Goal: Task Accomplishment & Management: Complete application form

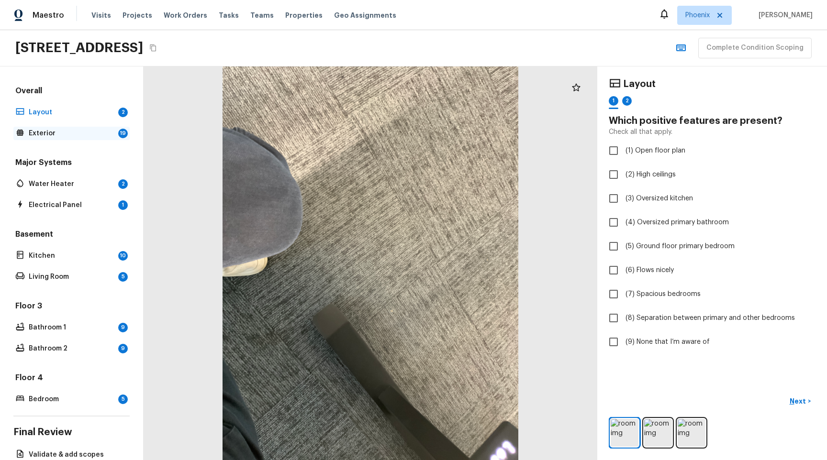
click at [58, 136] on p "Exterior" at bounding box center [72, 134] width 86 height 10
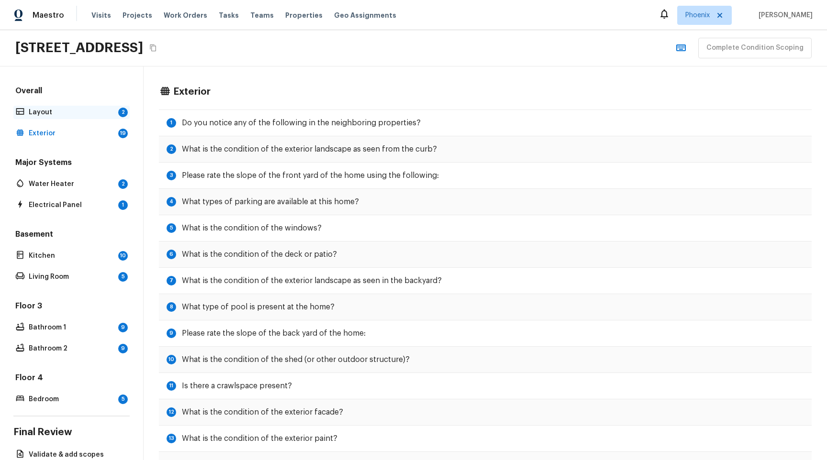
click at [67, 117] on div "Layout 2" at bounding box center [71, 112] width 116 height 13
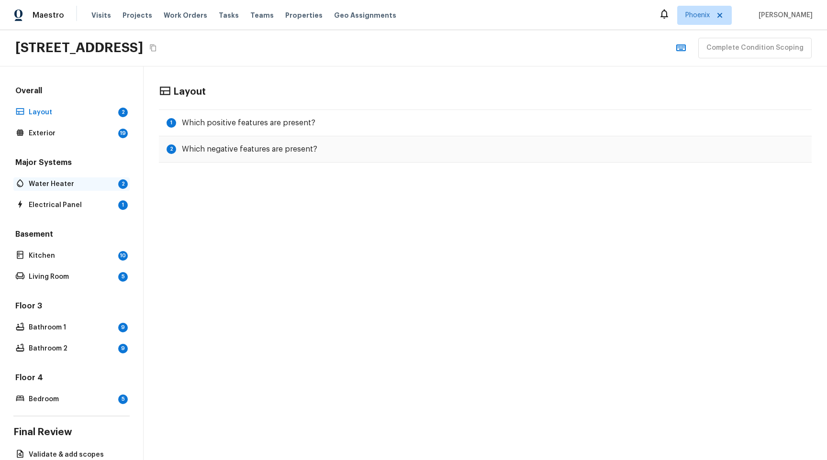
click at [45, 189] on div "Water Heater 2" at bounding box center [71, 184] width 116 height 13
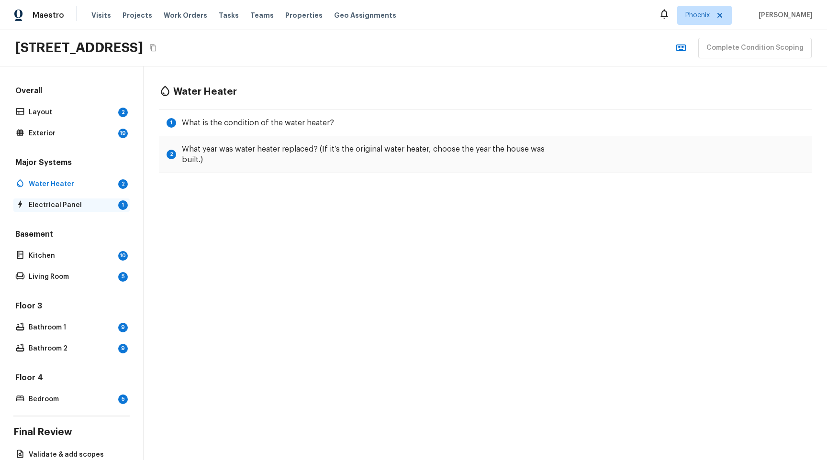
click at [49, 201] on p "Electrical Panel" at bounding box center [72, 205] width 86 height 10
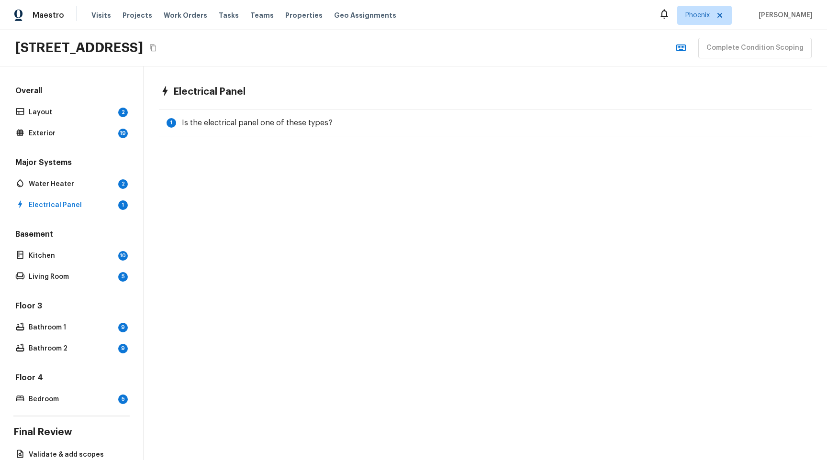
click at [687, 50] on icon "button" at bounding box center [680, 47] width 11 height 11
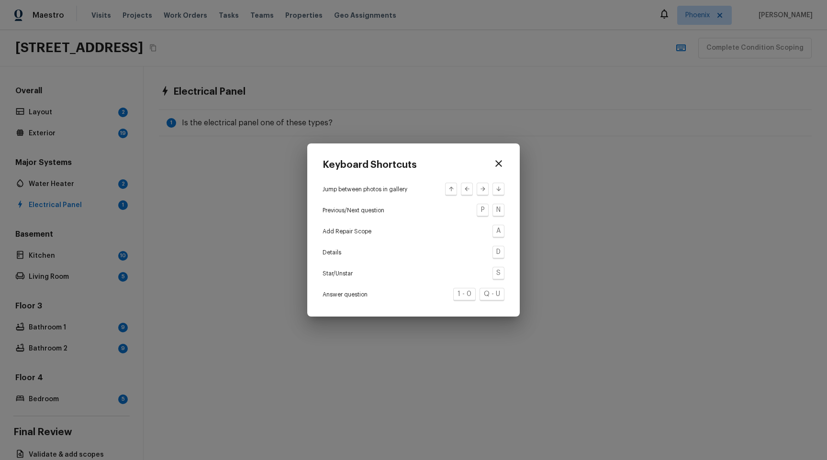
click at [501, 163] on icon "button" at bounding box center [498, 163] width 11 height 11
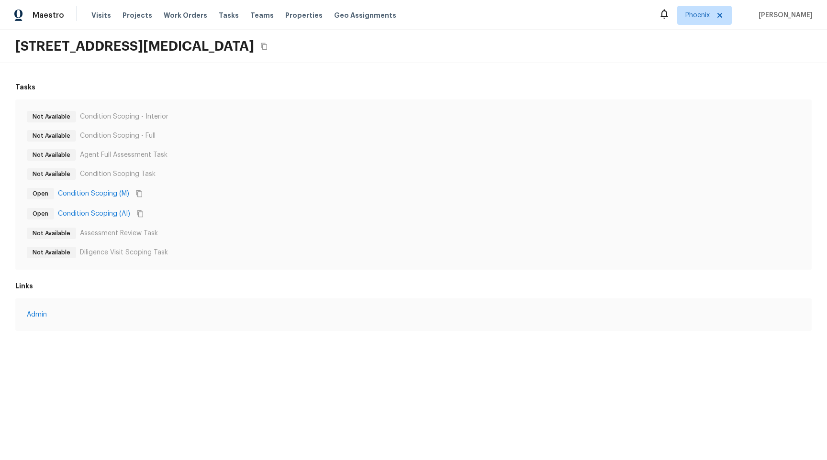
click at [328, 131] on div "Not Available Condition Scoping - Full" at bounding box center [413, 135] width 773 height 11
click at [121, 314] on link "In-Person Walkthrough" at bounding box center [111, 317] width 72 height 10
click at [185, 305] on div "Completed In-Person Walkthrough" at bounding box center [413, 316] width 796 height 35
drag, startPoint x: 52, startPoint y: 46, endPoint x: 161, endPoint y: 46, distance: 108.6
click at [161, 46] on h2 "7742 W Cinnabar Ave, Peoria, AZ 85345" at bounding box center [134, 46] width 239 height 17
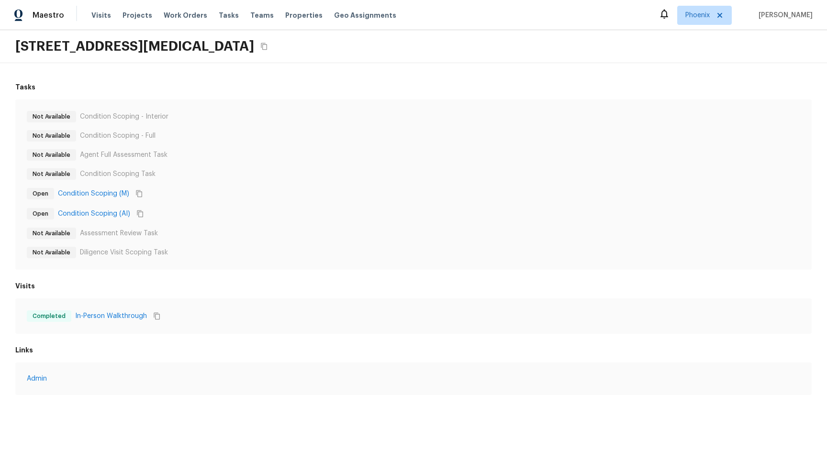
click at [164, 45] on h2 "7742 W Cinnabar Ave, Peoria, AZ 85345" at bounding box center [134, 46] width 239 height 17
click at [101, 14] on span "Visits" at bounding box center [101, 16] width 20 height 10
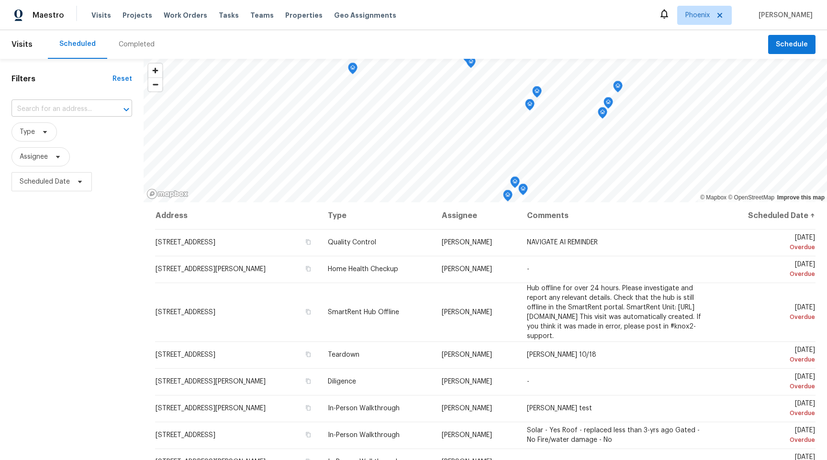
click at [114, 105] on div at bounding box center [119, 109] width 25 height 13
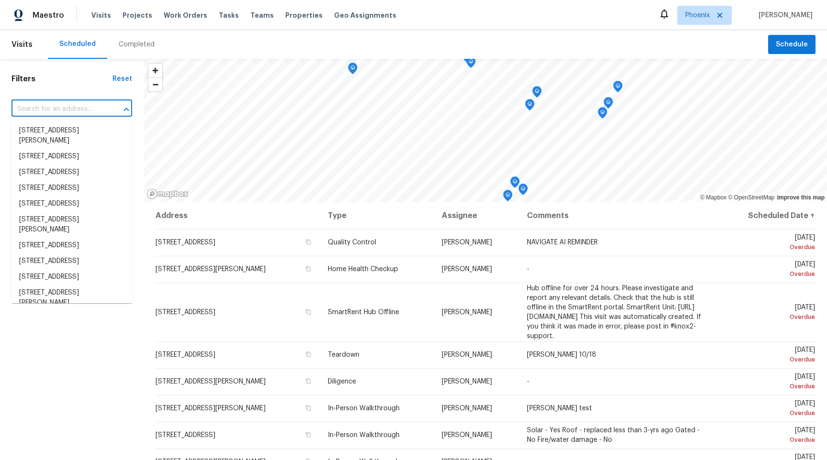
click at [109, 109] on div at bounding box center [119, 109] width 25 height 13
click at [93, 88] on div "Filters Reset ​ Type Assignee Scheduled Date" at bounding box center [72, 315] width 144 height 512
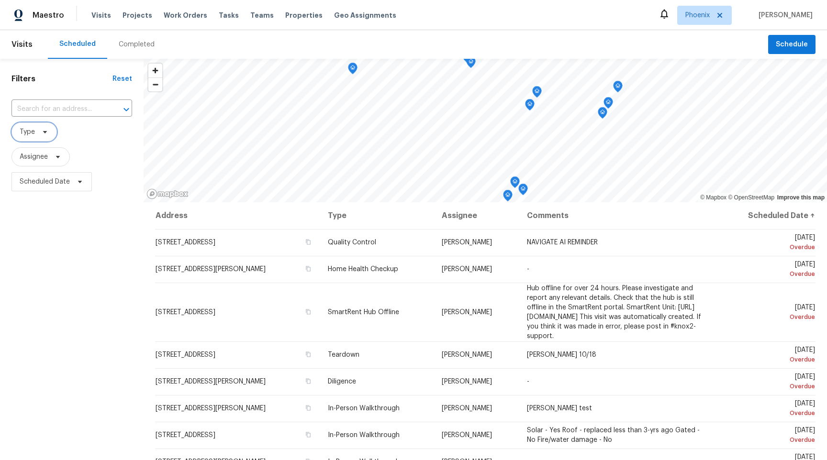
click at [47, 131] on icon at bounding box center [45, 132] width 8 height 8
type input "in-person"
click at [69, 179] on div "In-Person Walkthrough" at bounding box center [67, 184] width 106 height 13
click at [61, 184] on label "In-Person Walkthrough" at bounding box center [59, 185] width 84 height 10
click at [23, 184] on input "In-Person Walkthrough" at bounding box center [20, 183] width 6 height 6
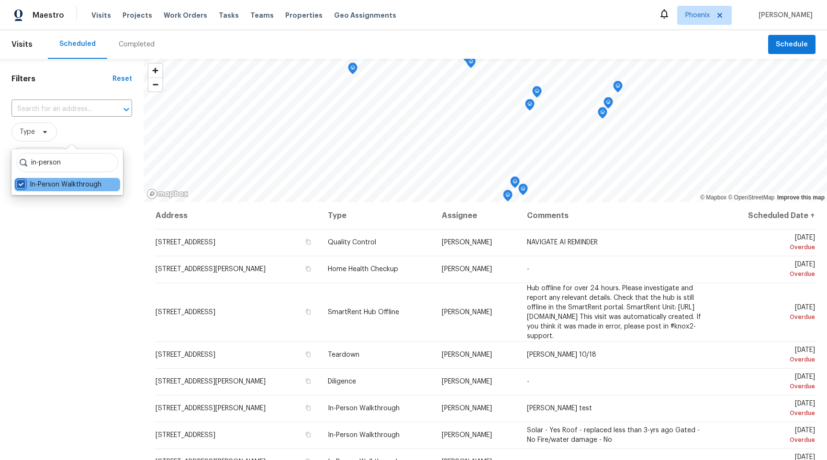
checkbox input "true"
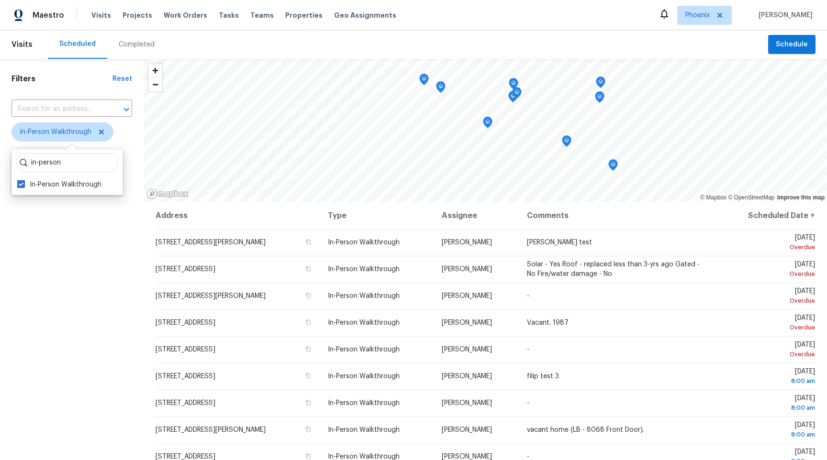
click at [78, 251] on div "Filters Reset ​ In-Person Walkthrough Assignee Scheduled Date" at bounding box center [72, 315] width 144 height 512
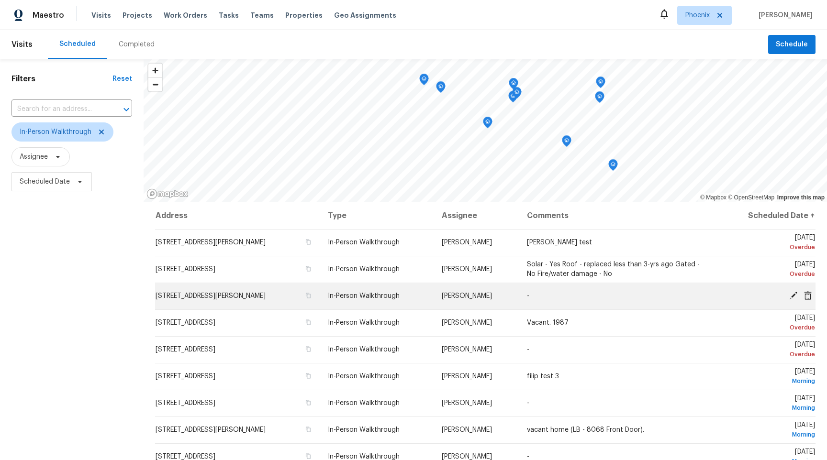
scroll to position [7, 0]
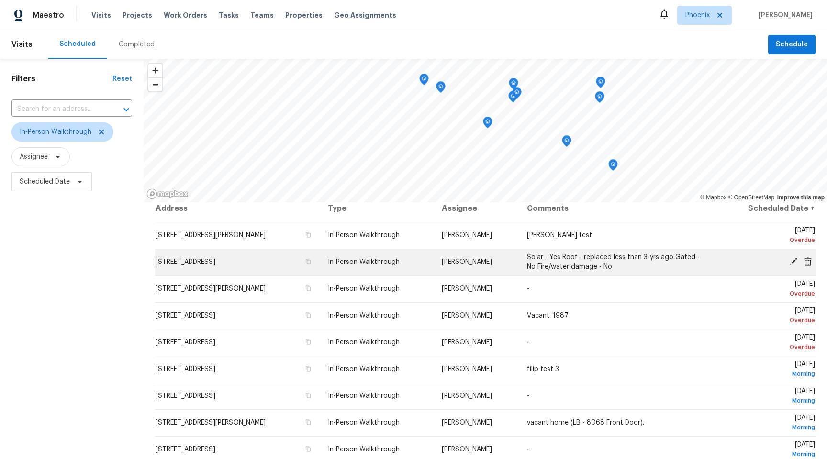
click at [215, 259] on span "15263 W Country Gables Dr, Surprise, AZ 85379" at bounding box center [186, 262] width 60 height 7
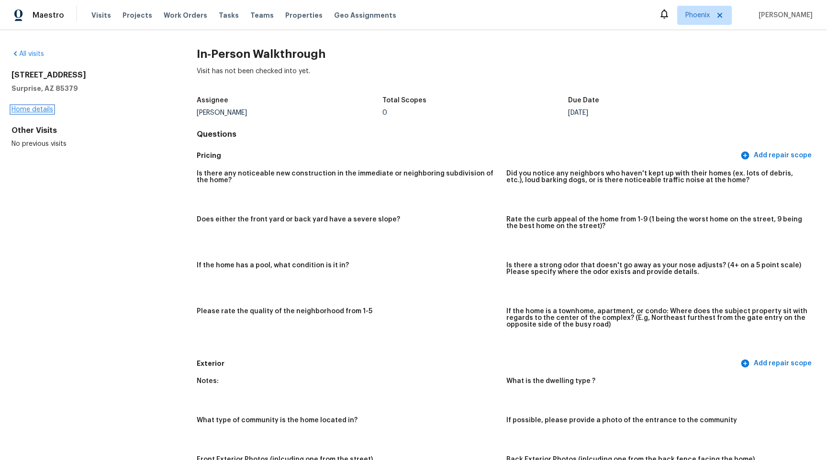
click at [21, 108] on link "Home details" at bounding box center [32, 109] width 42 height 7
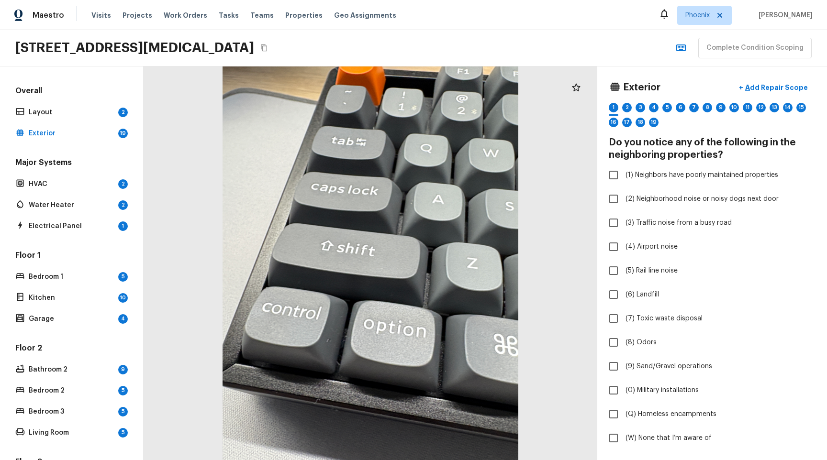
scroll to position [83, 0]
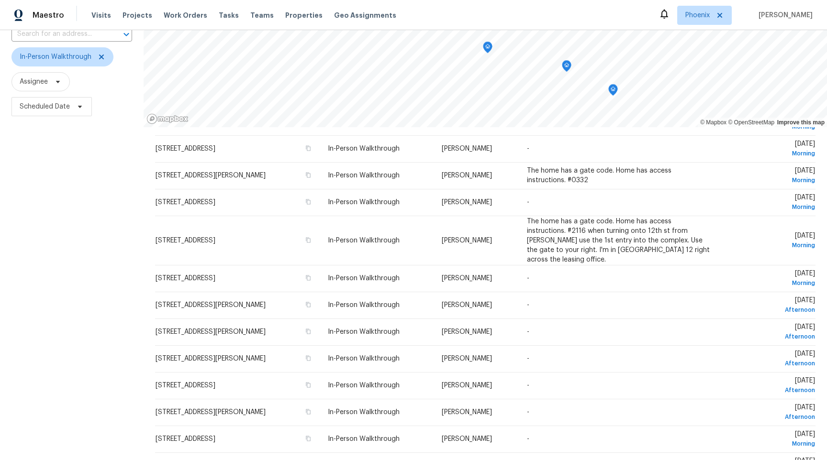
scroll to position [110, 0]
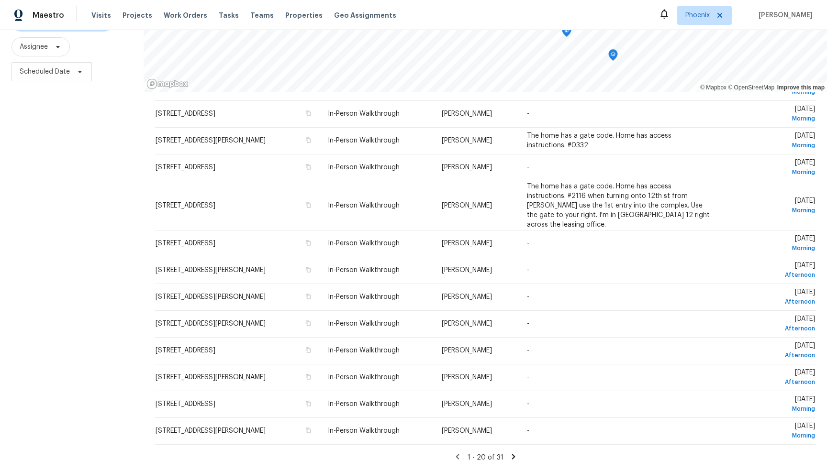
click at [513, 453] on icon at bounding box center [513, 457] width 9 height 9
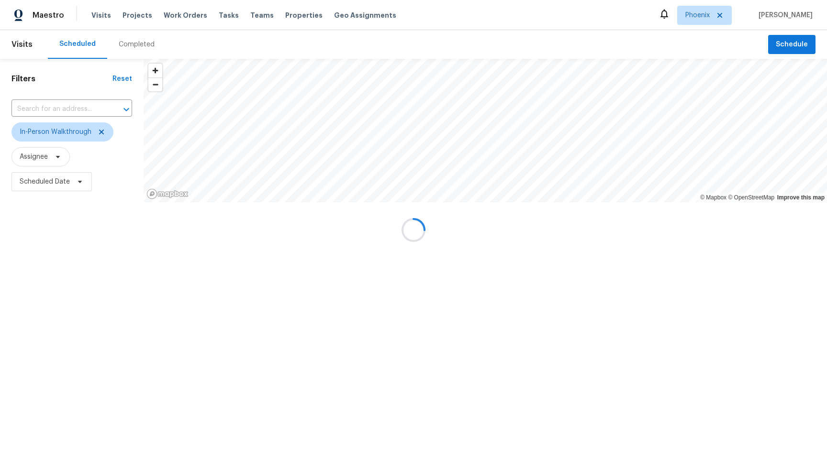
scroll to position [0, 0]
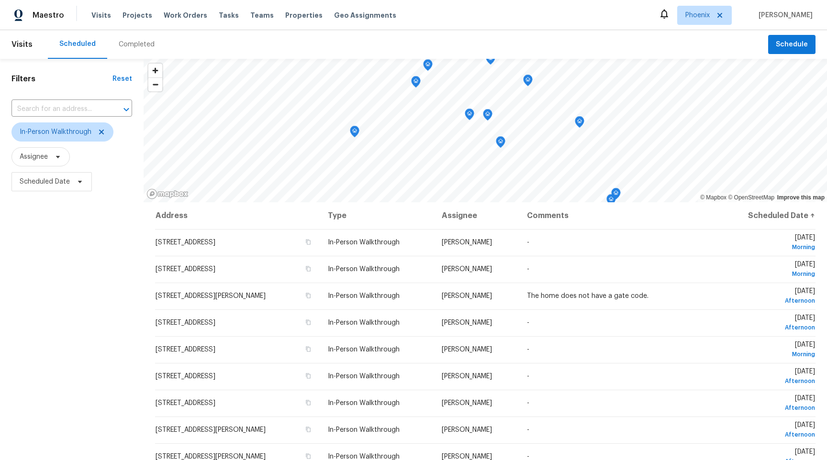
click at [474, 217] on th "Assignee" at bounding box center [477, 215] width 86 height 27
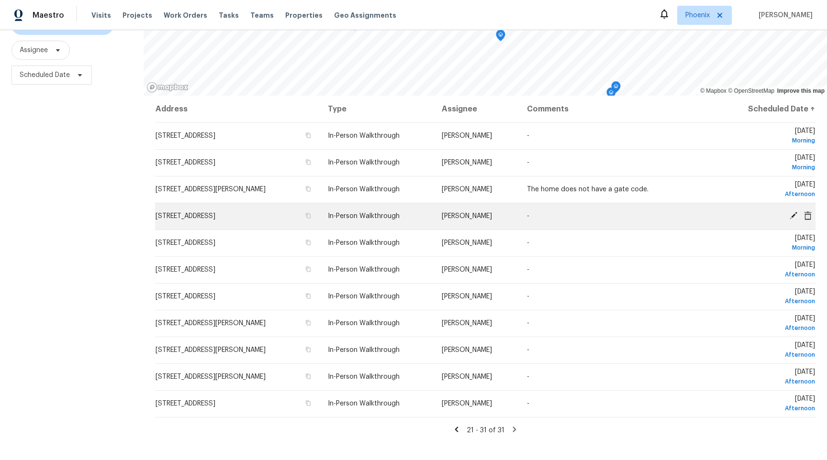
scroll to position [108, 0]
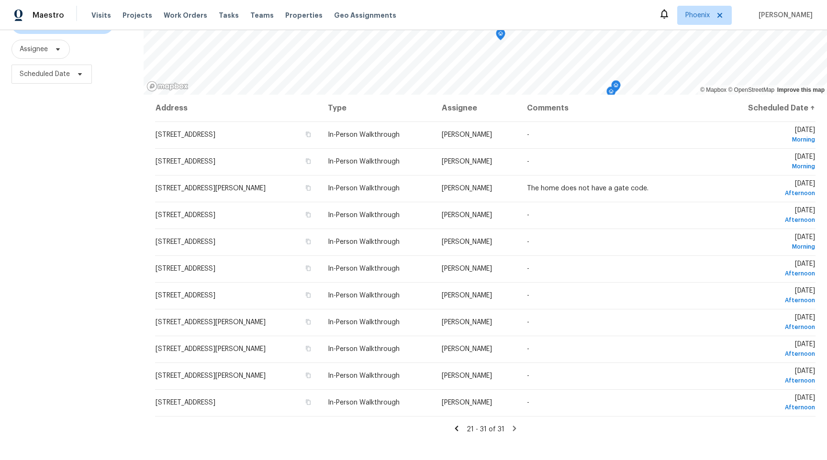
click at [458, 428] on icon at bounding box center [456, 428] width 9 height 9
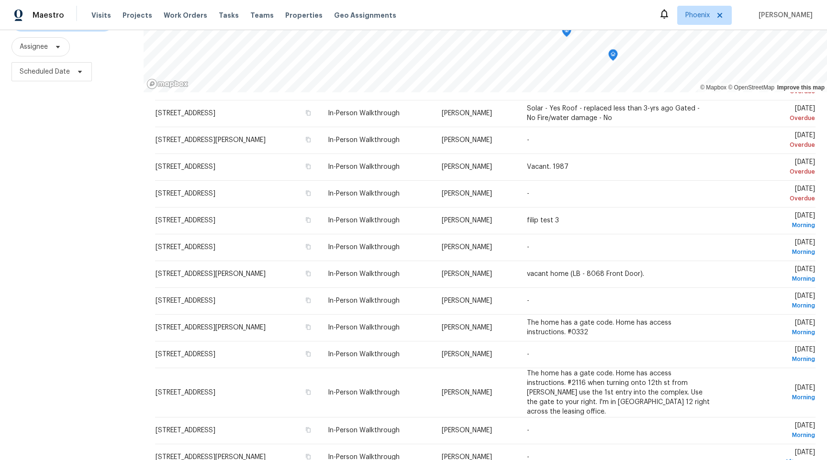
scroll to position [32, 0]
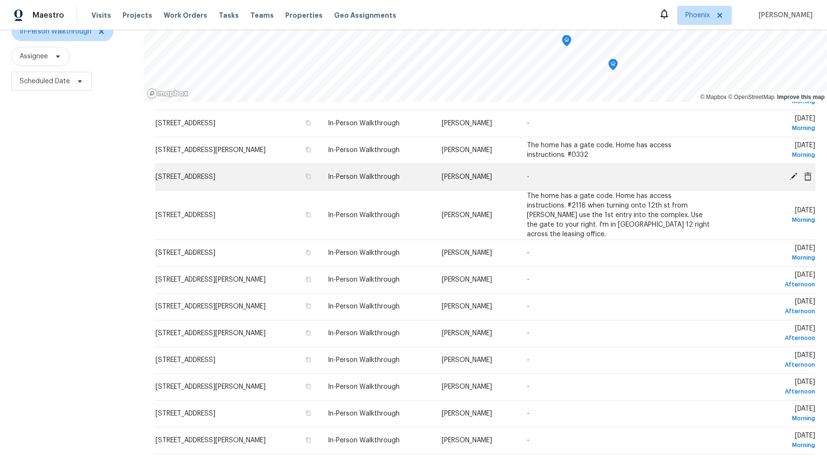
scroll to position [110, 0]
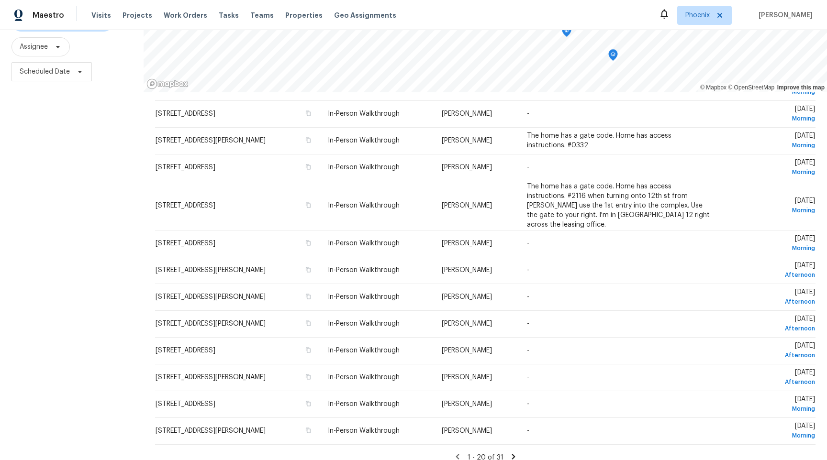
click at [515, 453] on icon at bounding box center [513, 457] width 9 height 9
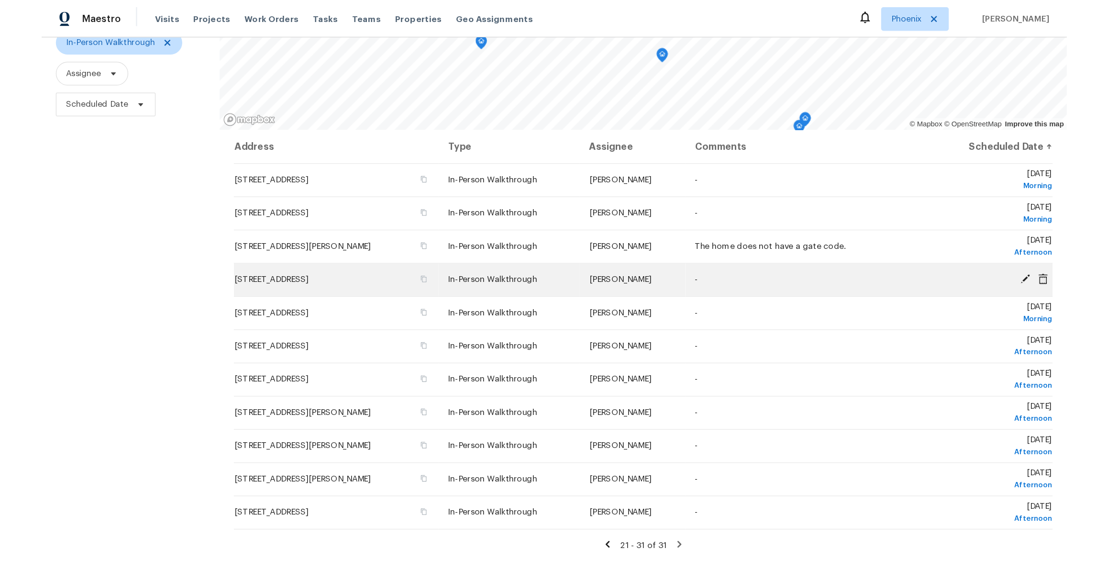
scroll to position [0, 0]
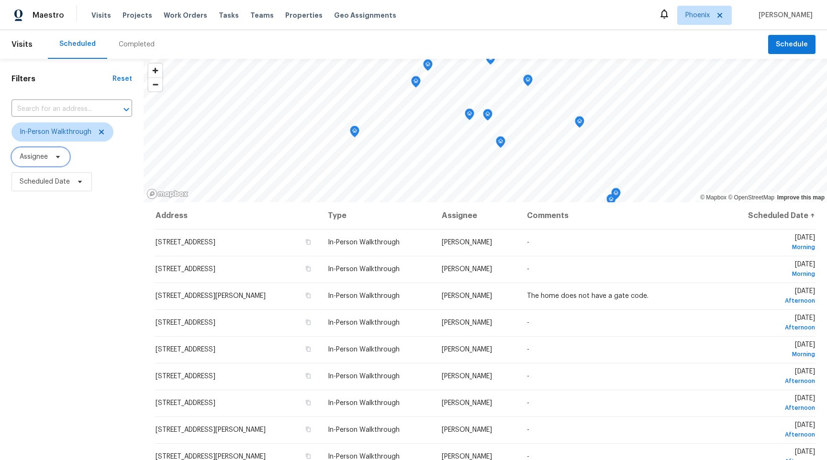
click at [65, 155] on span "Assignee" at bounding box center [40, 156] width 58 height 19
type input "artur malinows"
click at [84, 186] on div at bounding box center [66, 189] width 111 height 31
click at [77, 187] on div at bounding box center [66, 189] width 111 height 31
click at [69, 188] on icon at bounding box center [68, 190] width 28 height 28
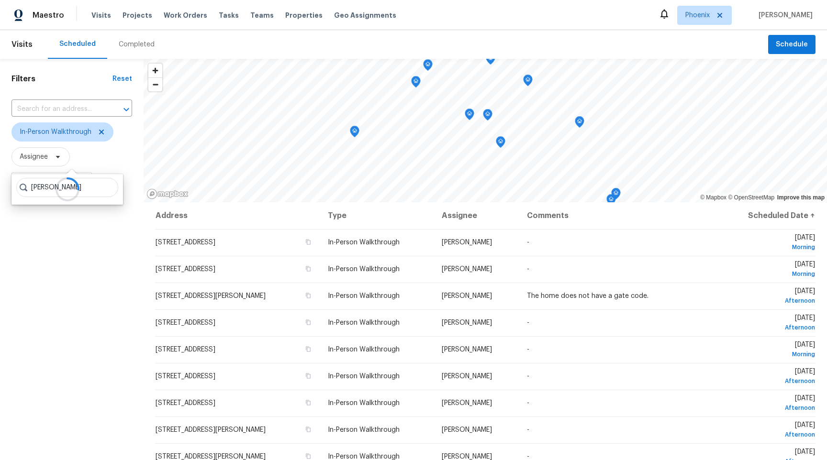
click at [84, 187] on div at bounding box center [66, 189] width 111 height 31
click at [90, 234] on div "Filters Reset ​ In-Person Walkthrough Assignee Scheduled Date" at bounding box center [72, 315] width 144 height 512
click at [79, 182] on icon at bounding box center [80, 182] width 4 height 2
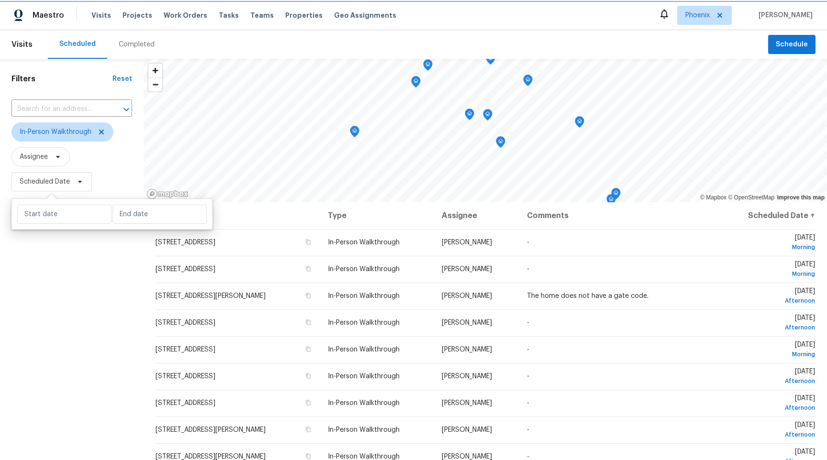
click at [79, 182] on icon at bounding box center [80, 182] width 4 height 2
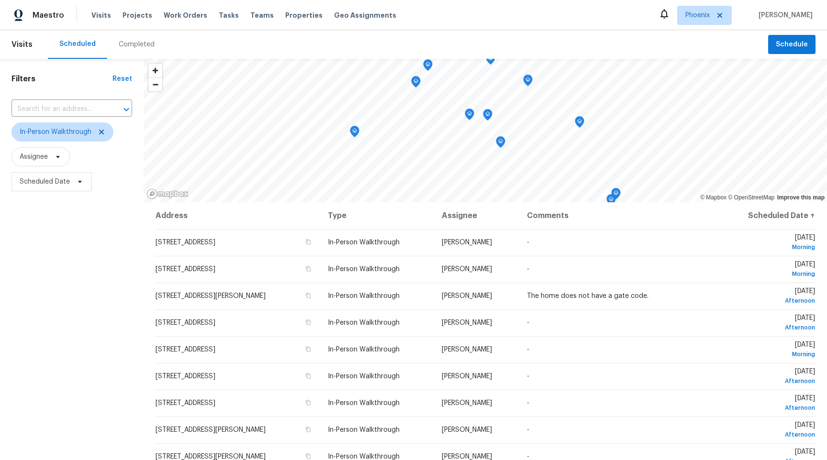
click at [108, 168] on span "Assignee" at bounding box center [71, 157] width 121 height 25
click at [86, 111] on input "text" at bounding box center [58, 109] width 94 height 15
type input "melrose"
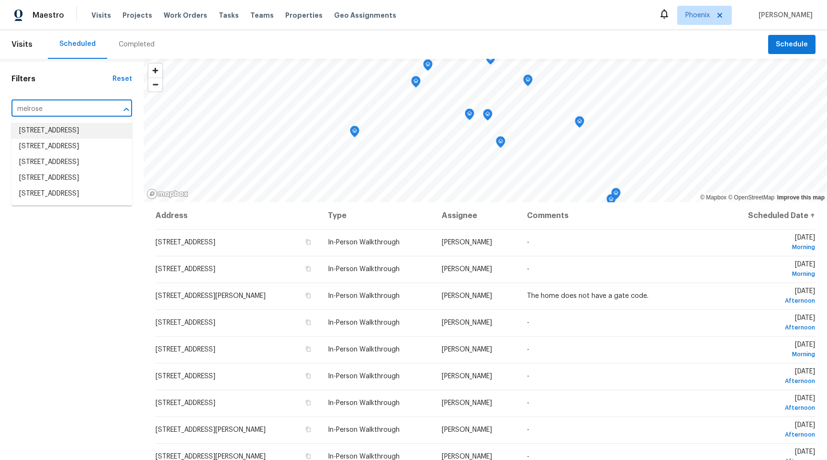
click at [78, 133] on li "3873 E Melrose St, Gilbert, AZ 85297" at bounding box center [71, 131] width 121 height 16
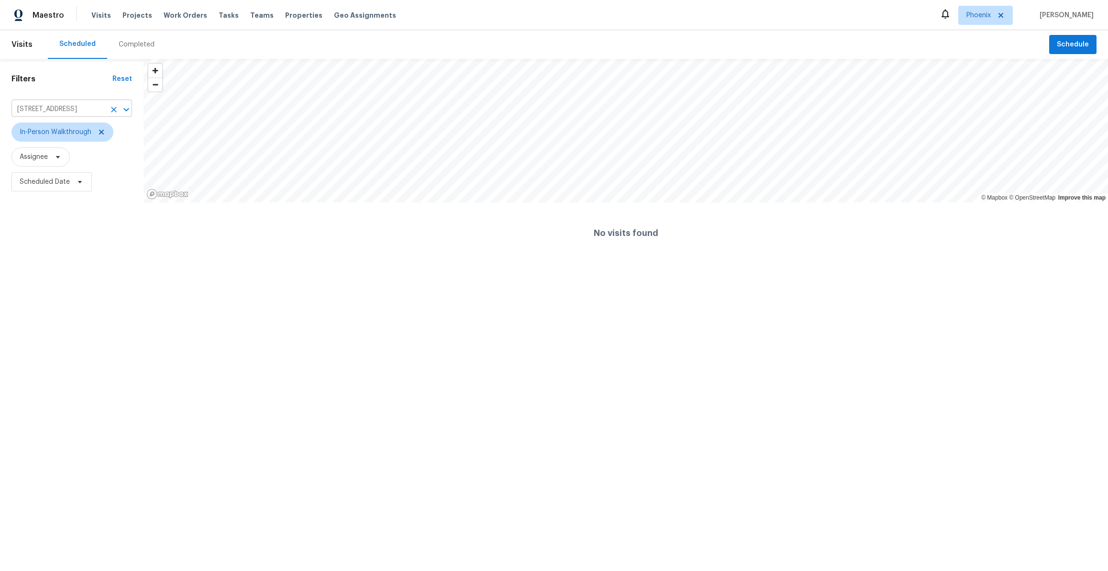
click at [112, 108] on icon "Clear" at bounding box center [114, 110] width 10 height 10
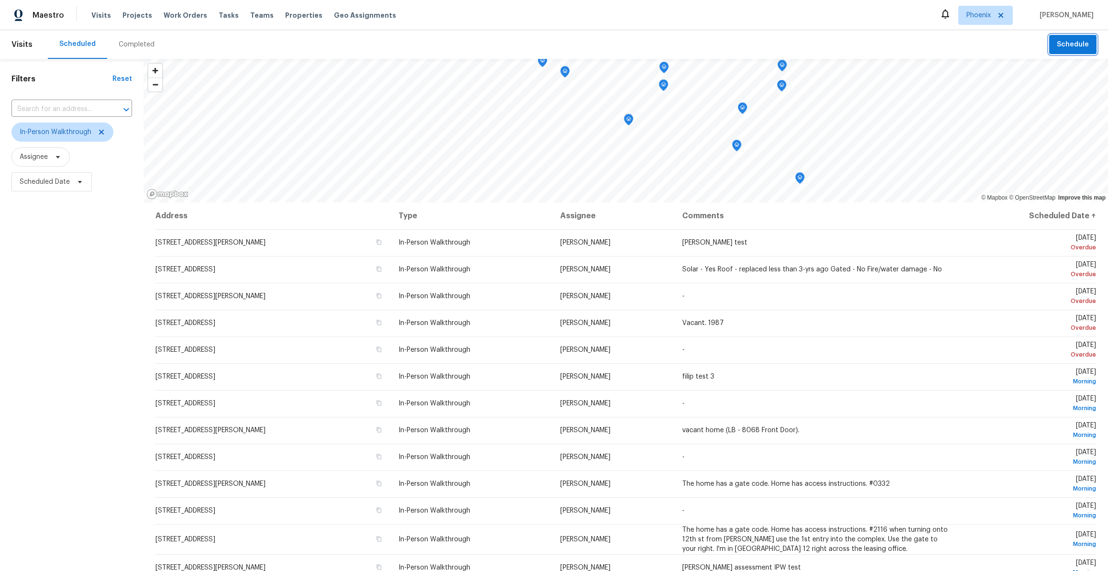
click at [826, 42] on span "Schedule" at bounding box center [1073, 45] width 32 height 12
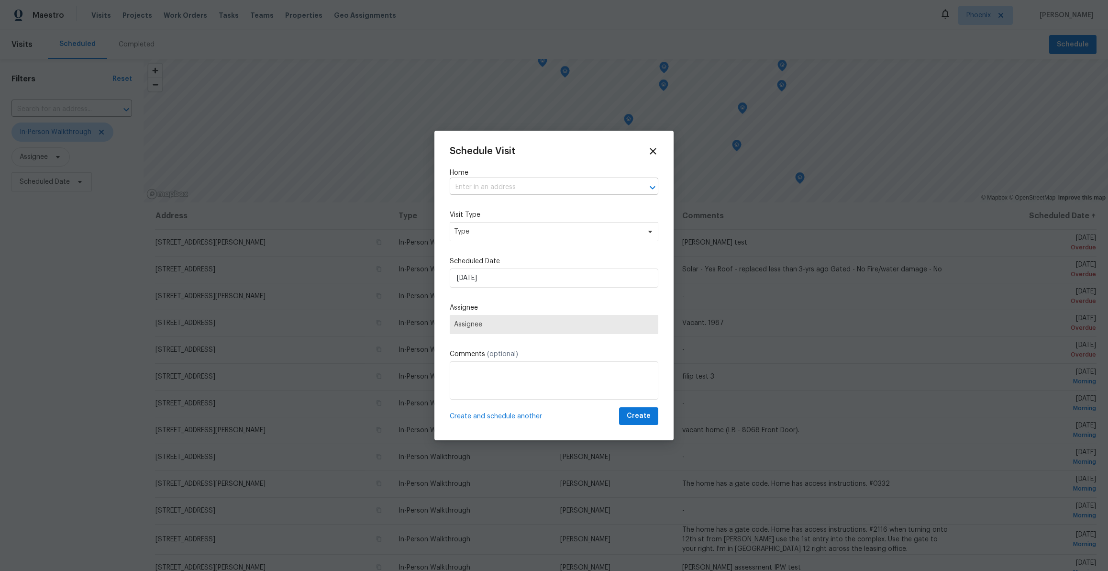
click at [626, 189] on input "text" at bounding box center [541, 187] width 182 height 15
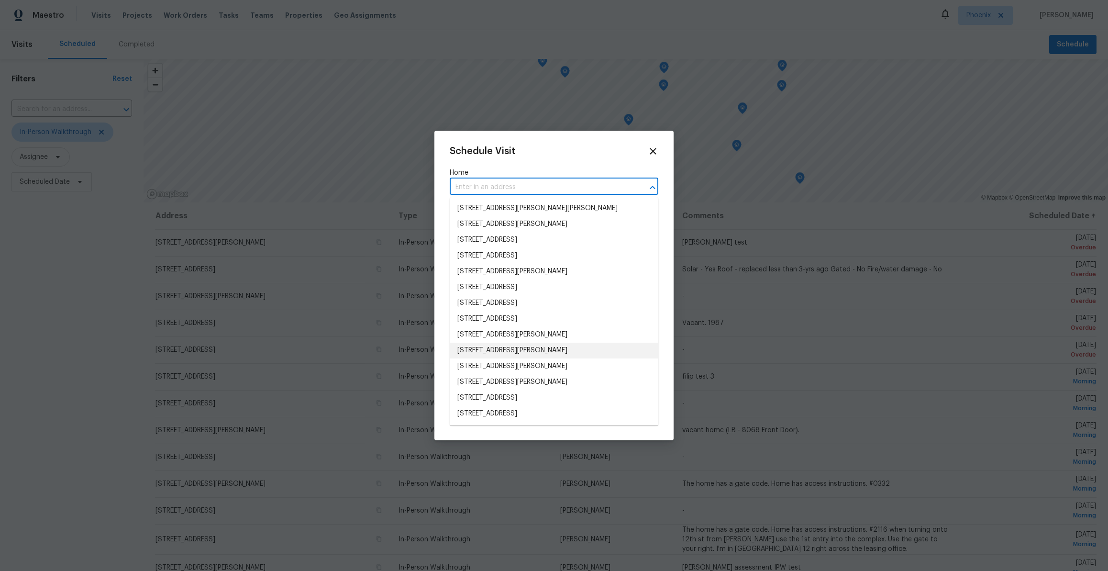
scroll to position [1353, 0]
click at [494, 372] on li "1932 E Dunbar Dr, Tempe, AZ 85282" at bounding box center [554, 372] width 209 height 16
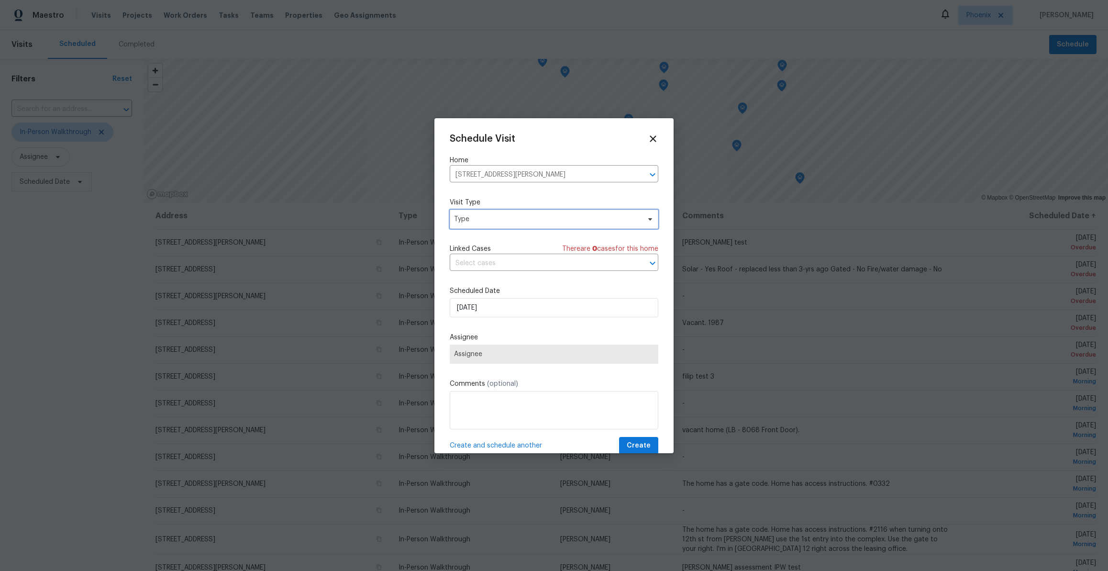
click at [508, 212] on span "Type" at bounding box center [554, 219] width 209 height 19
type input "in-per"
click at [508, 269] on div "In-Person Walkthrough" at bounding box center [506, 263] width 106 height 13
click at [505, 266] on div "In-Person Walkthrough" at bounding box center [492, 264] width 72 height 10
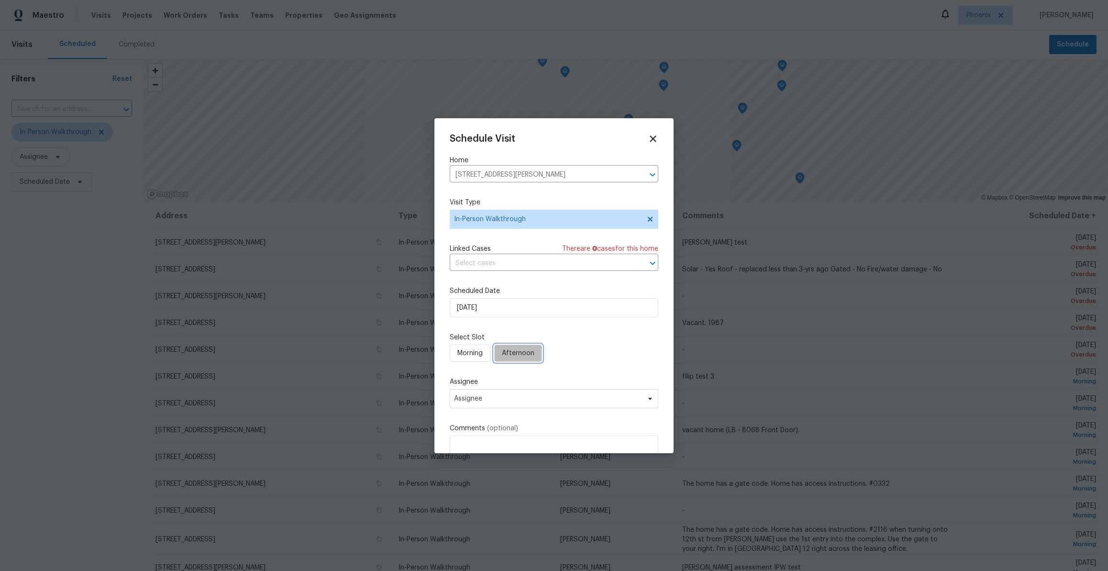
click at [512, 357] on span "Afternoon" at bounding box center [518, 353] width 33 height 12
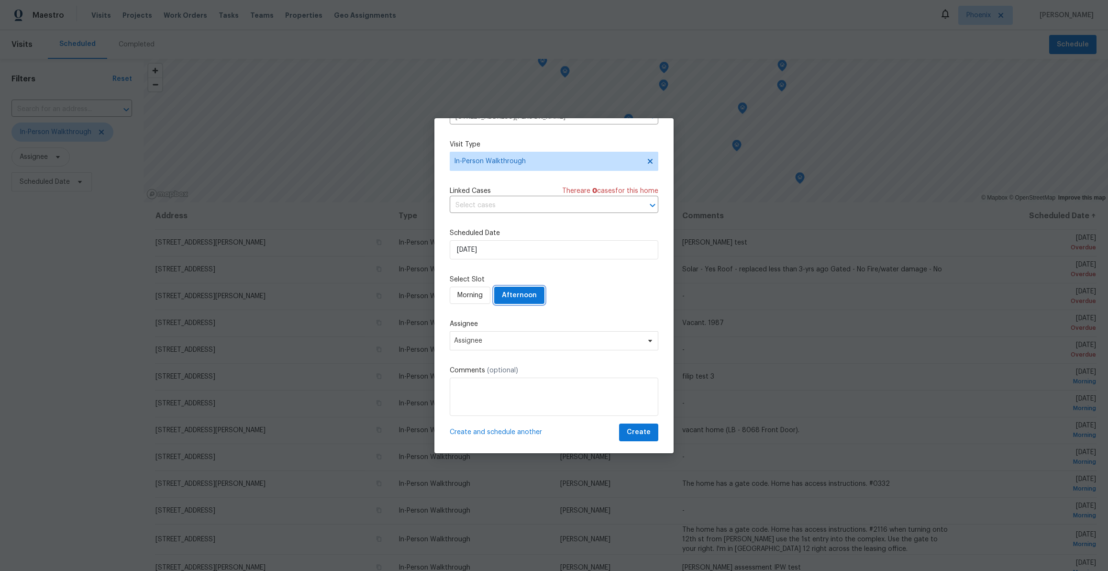
scroll to position [62, 0]
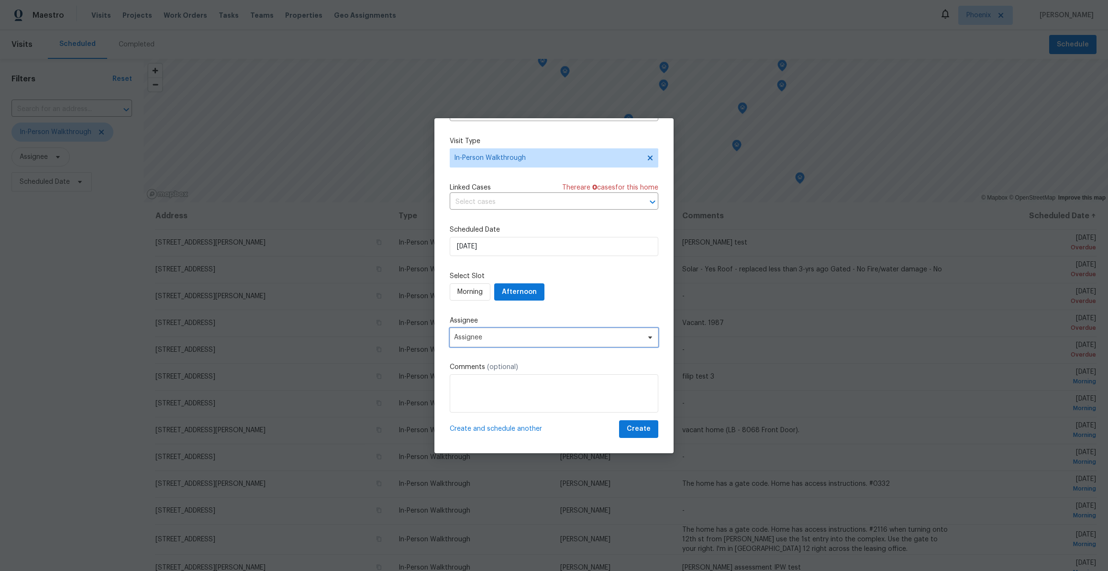
click at [577, 341] on span "Assignee" at bounding box center [548, 338] width 188 height 8
type input "artur mali"
click at [511, 390] on div "[PERSON_NAME]" at bounding box center [506, 389] width 106 height 13
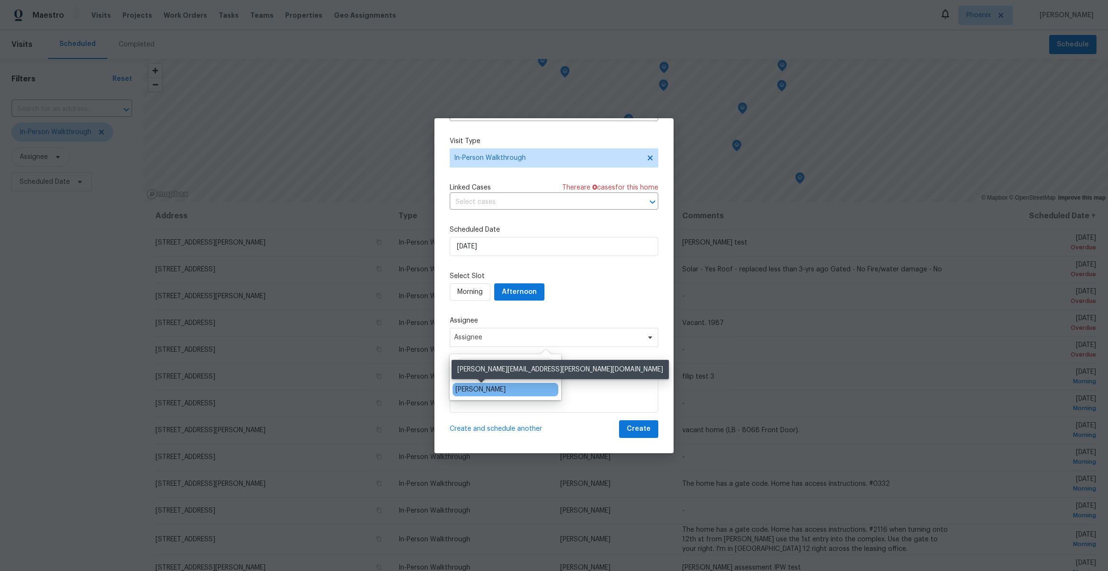
click at [499, 390] on div "[PERSON_NAME]" at bounding box center [481, 390] width 50 height 10
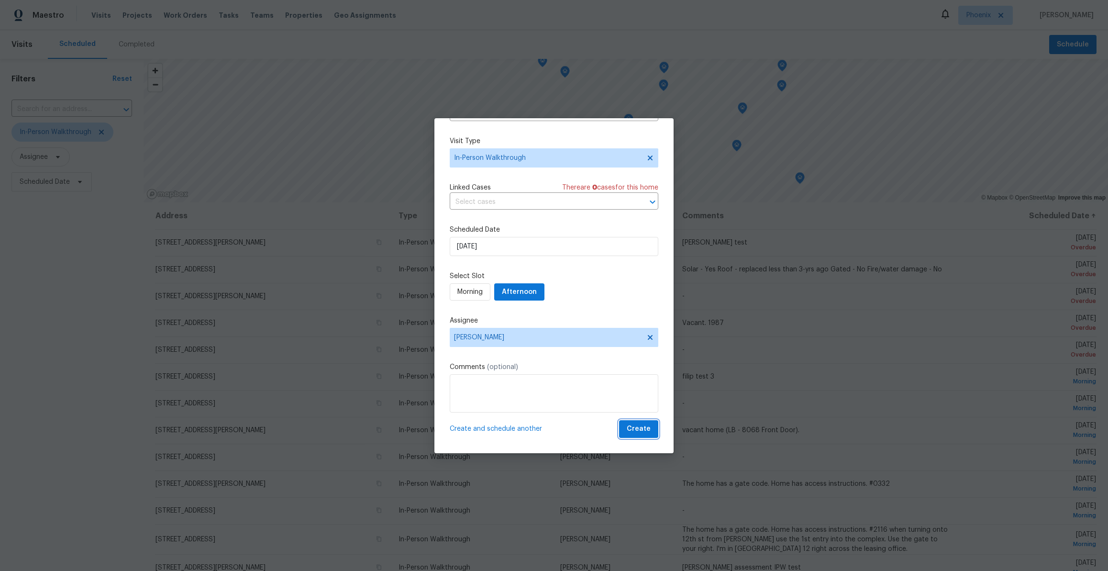
click at [640, 428] on span "Create" at bounding box center [639, 429] width 24 height 12
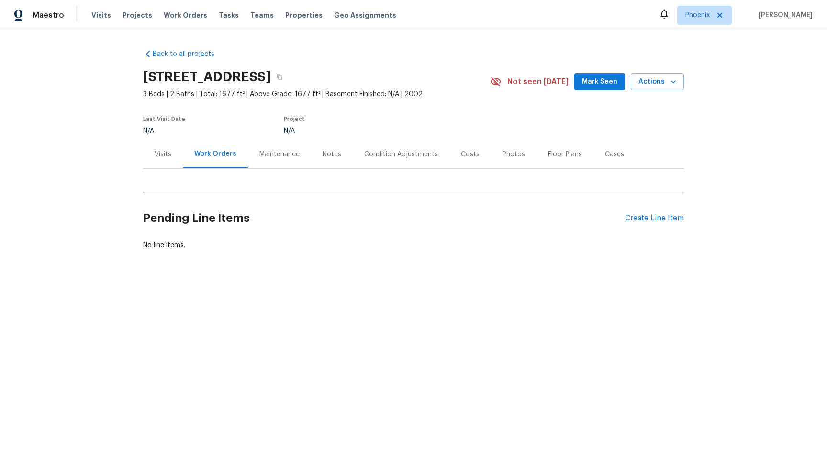
click at [168, 149] on div "Visits" at bounding box center [163, 154] width 40 height 28
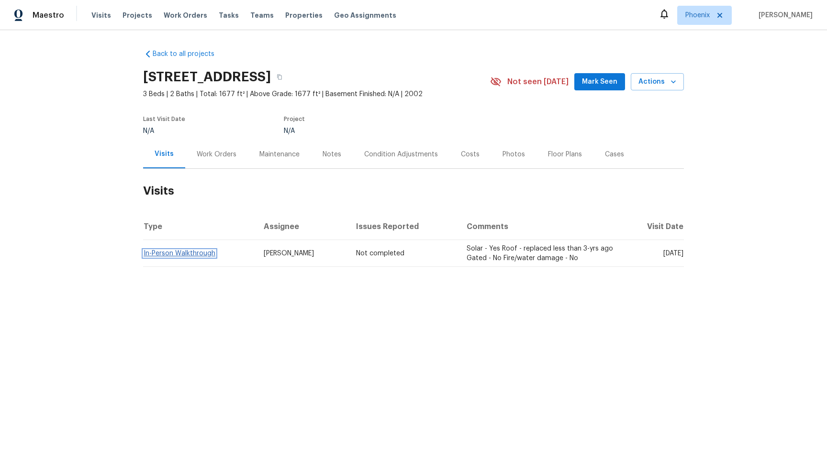
click at [172, 253] on link "In-Person Walkthrough" at bounding box center [180, 253] width 72 height 7
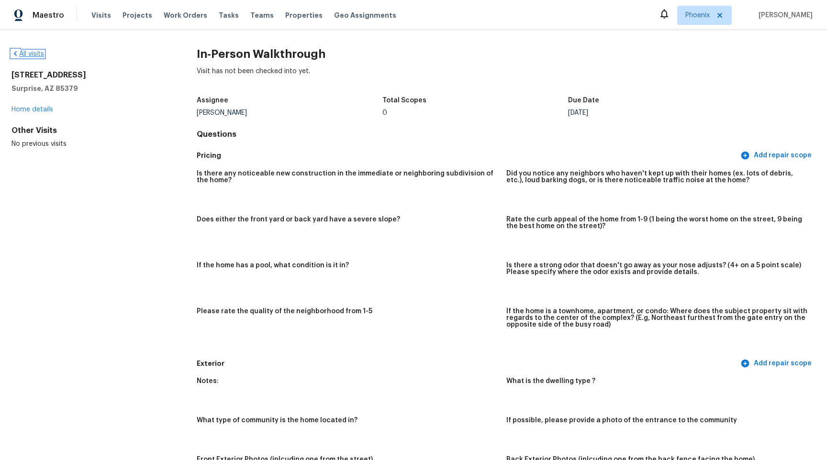
click at [23, 52] on link "All visits" at bounding box center [27, 54] width 33 height 7
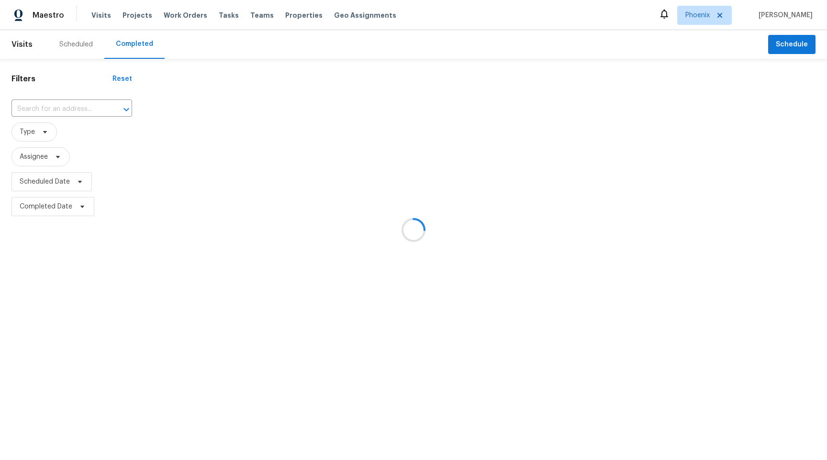
click at [125, 109] on div at bounding box center [413, 230] width 827 height 460
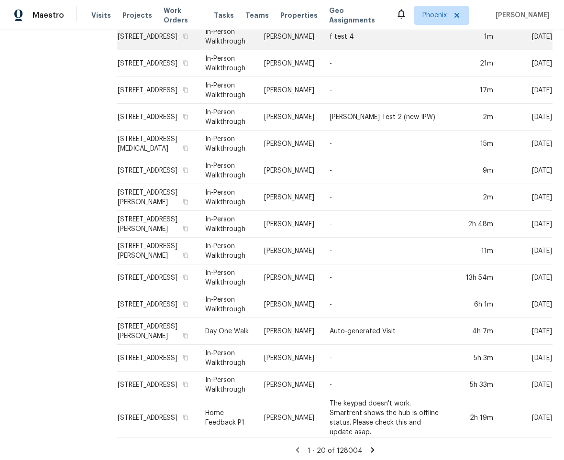
scroll to position [223, 0]
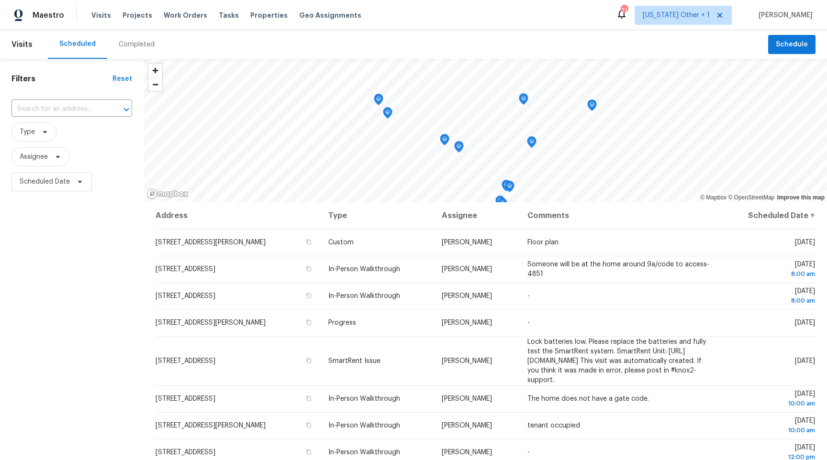
click at [22, 44] on span "Visits" at bounding box center [21, 44] width 21 height 21
click at [144, 40] on div "Completed" at bounding box center [137, 45] width 36 height 10
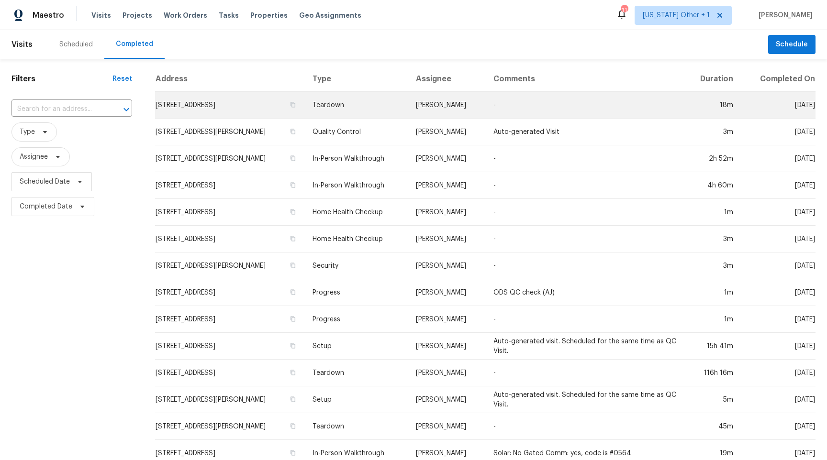
click at [216, 104] on td "[STREET_ADDRESS]" at bounding box center [230, 105] width 150 height 27
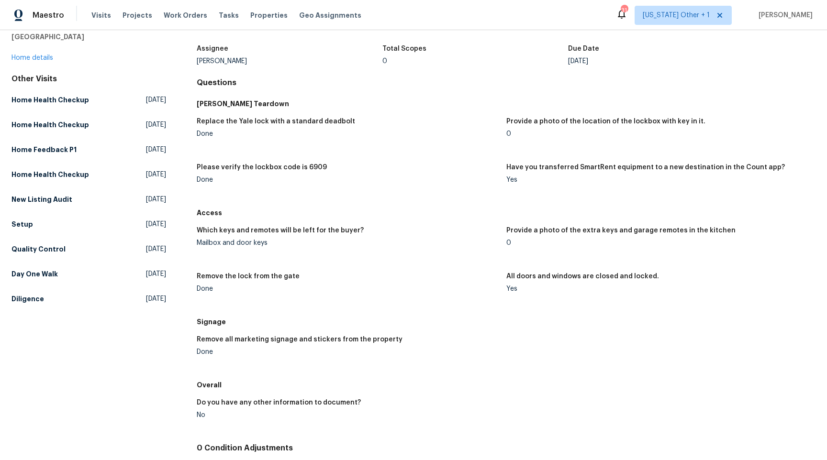
scroll to position [53, 0]
click at [146, 277] on span "[DATE]" at bounding box center [156, 273] width 20 height 10
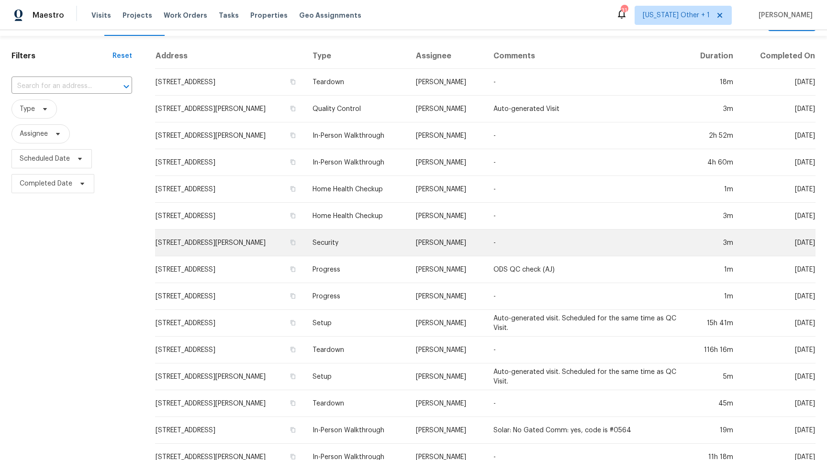
scroll to position [193, 0]
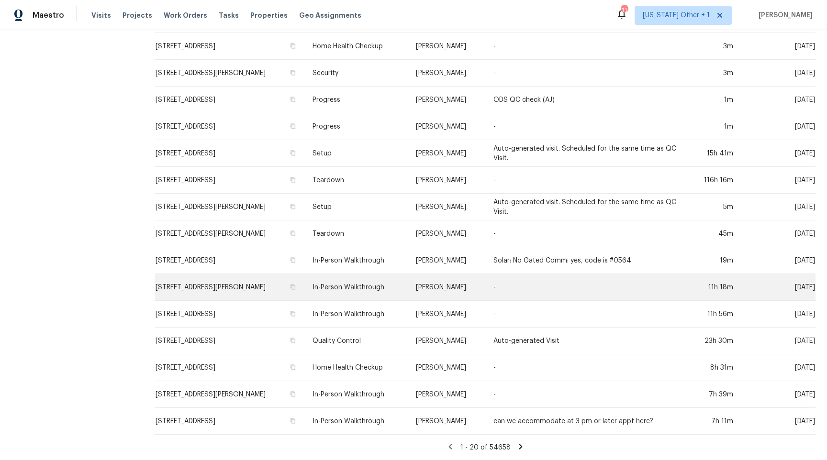
click at [188, 288] on td "[STREET_ADDRESS][PERSON_NAME]" at bounding box center [230, 287] width 150 height 27
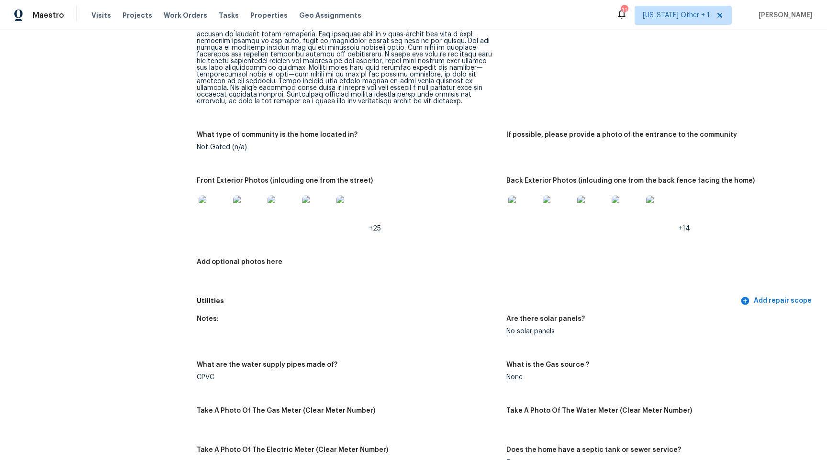
scroll to position [410, 0]
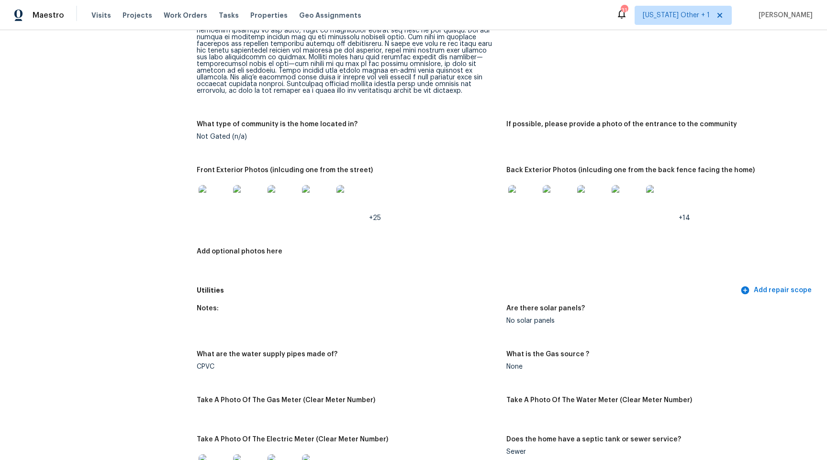
click at [214, 202] on img at bounding box center [214, 200] width 31 height 31
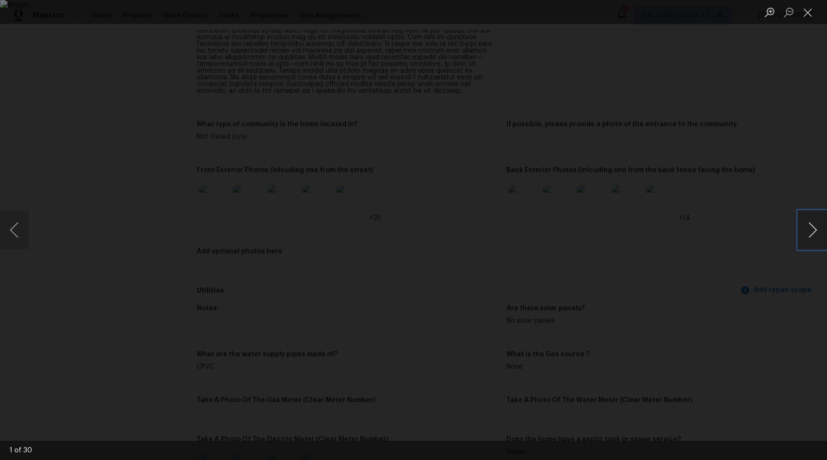
click at [814, 236] on button "Next image" at bounding box center [812, 230] width 29 height 38
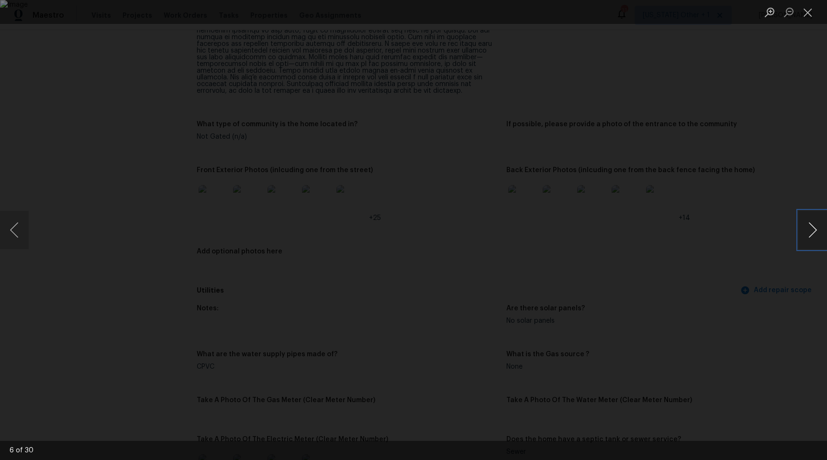
click at [814, 236] on button "Next image" at bounding box center [812, 230] width 29 height 38
click at [808, 18] on button "Close lightbox" at bounding box center [807, 12] width 19 height 17
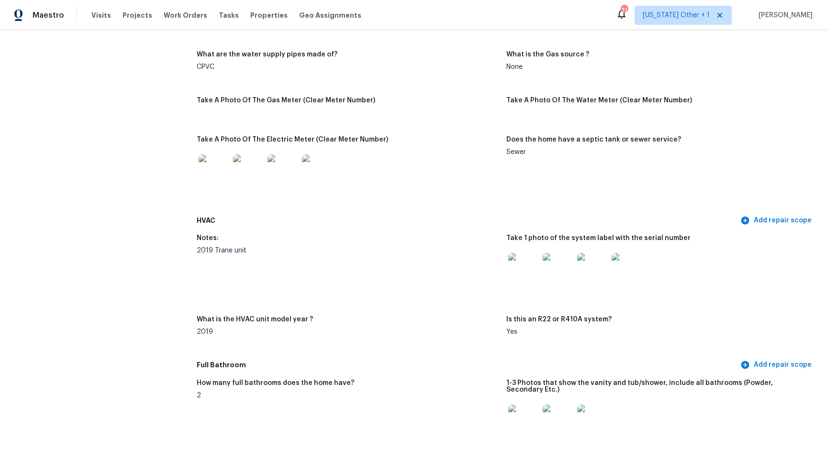
scroll to position [712, 0]
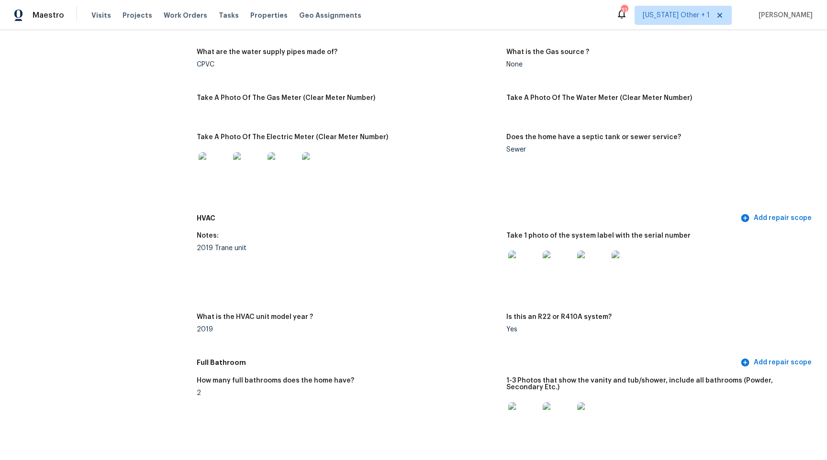
click at [215, 160] on img at bounding box center [214, 167] width 31 height 31
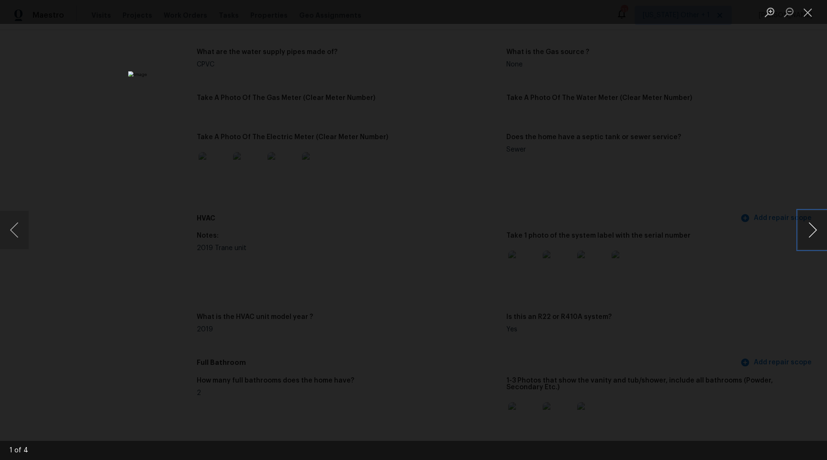
click at [813, 230] on button "Next image" at bounding box center [812, 230] width 29 height 38
click at [803, 14] on button "Close lightbox" at bounding box center [807, 12] width 19 height 17
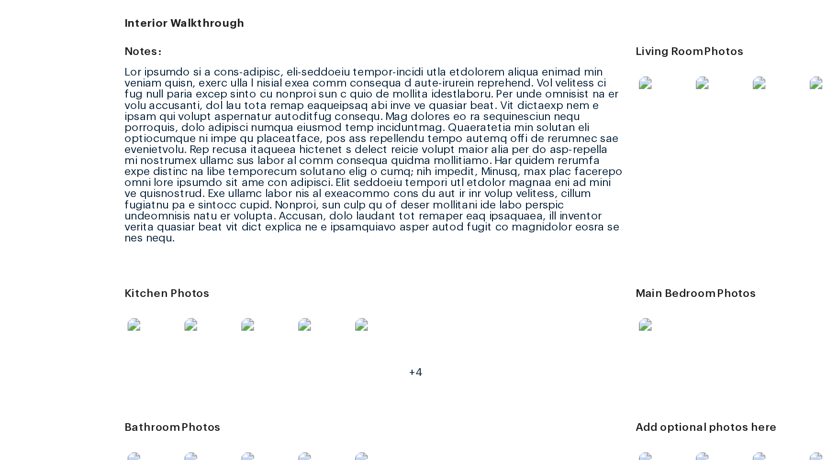
scroll to position [1157, 0]
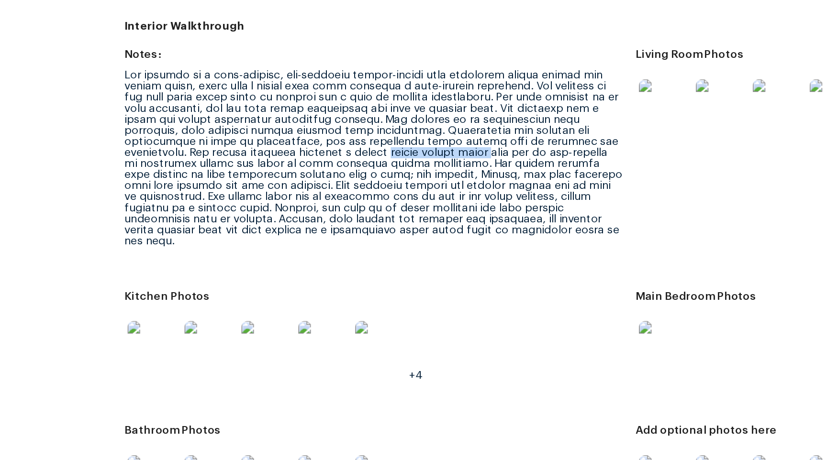
drag, startPoint x: 350, startPoint y: 139, endPoint x: 288, endPoint y: 139, distance: 62.7
click at [288, 139] on div at bounding box center [347, 143] width 301 height 107
copy div "double vanity setup"
drag, startPoint x: 423, startPoint y: 140, endPoint x: 391, endPoint y: 139, distance: 31.1
click at [391, 139] on div at bounding box center [347, 143] width 301 height 107
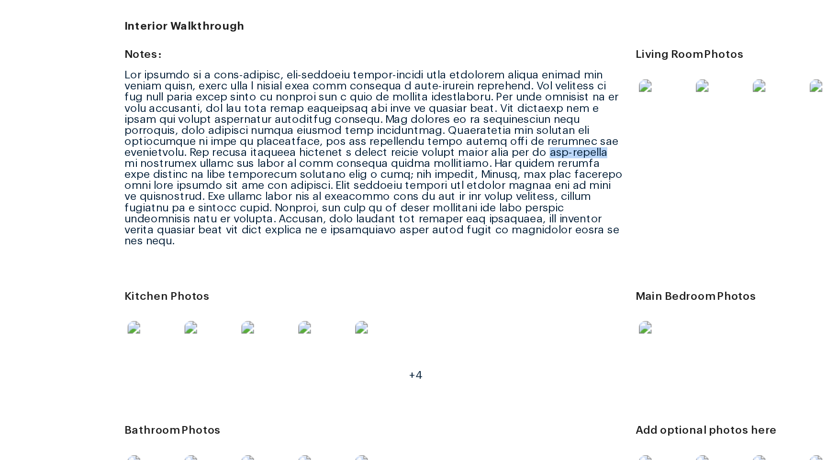
copy div "off-putting"
drag, startPoint x: 445, startPoint y: 136, endPoint x: 466, endPoint y: 136, distance: 21.5
click at [464, 136] on div at bounding box center [347, 143] width 301 height 107
drag, startPoint x: 206, startPoint y: 141, endPoint x: 281, endPoint y: 141, distance: 75.1
click at [280, 141] on div at bounding box center [347, 143] width 301 height 107
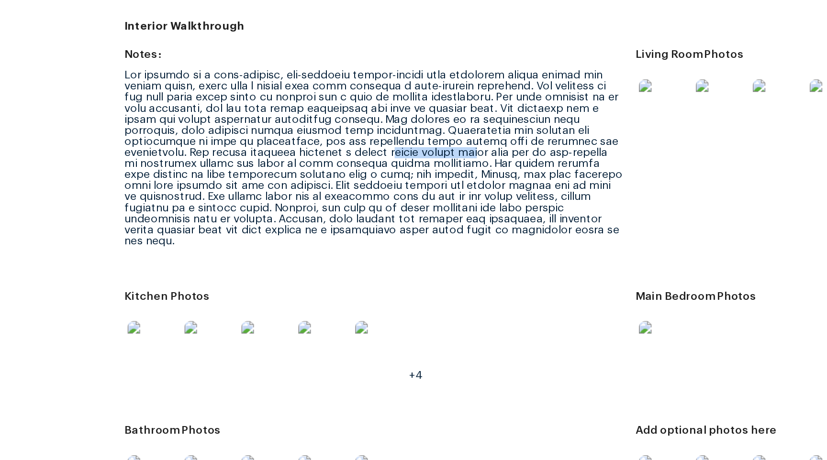
drag, startPoint x: 290, startPoint y: 140, endPoint x: 344, endPoint y: 140, distance: 53.6
click at [343, 140] on div at bounding box center [347, 143] width 301 height 107
drag, startPoint x: 350, startPoint y: 139, endPoint x: 388, endPoint y: 139, distance: 37.3
click at [387, 139] on div at bounding box center [347, 143] width 301 height 107
click at [423, 139] on div at bounding box center [347, 143] width 301 height 107
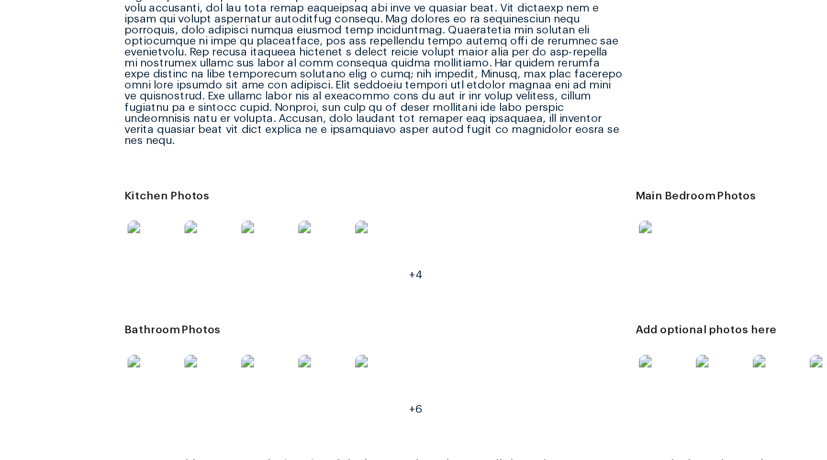
scroll to position [1224, 0]
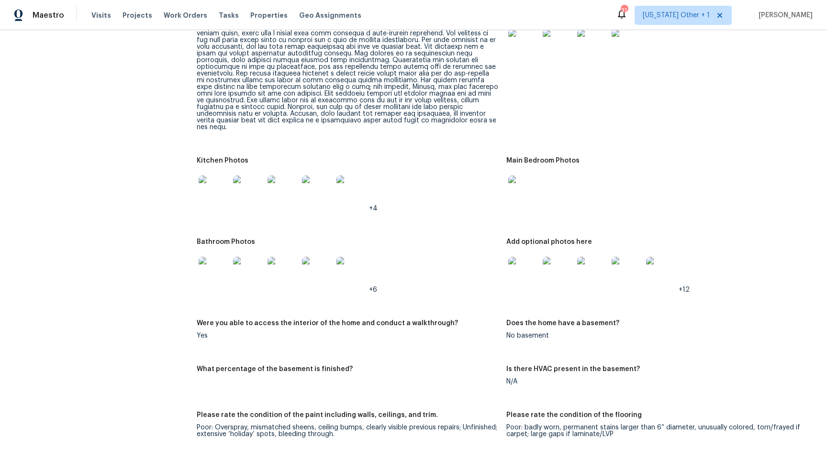
click at [208, 183] on img at bounding box center [214, 191] width 31 height 31
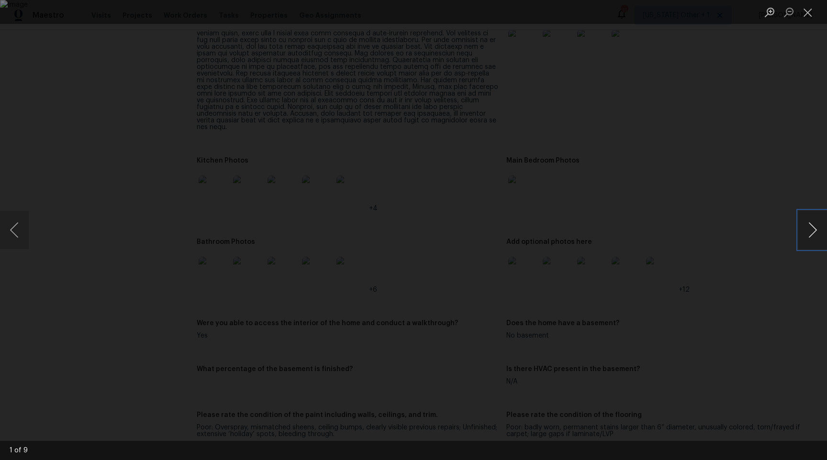
click at [806, 228] on button "Next image" at bounding box center [812, 230] width 29 height 38
click at [807, 228] on button "Next image" at bounding box center [812, 230] width 29 height 38
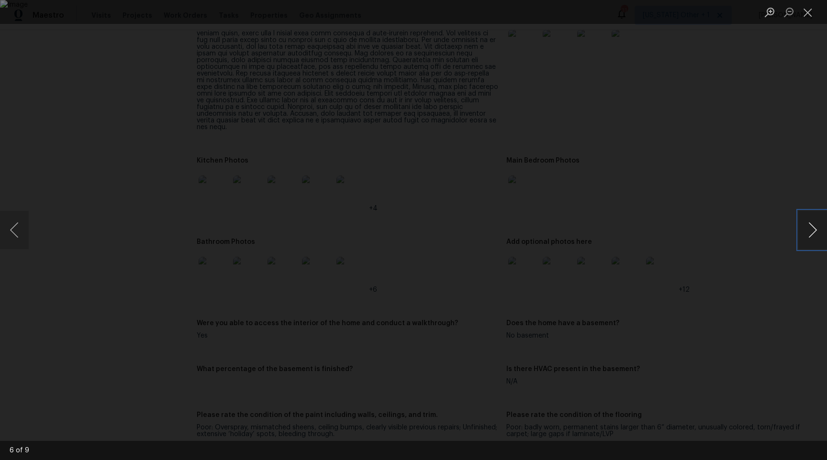
click at [807, 228] on button "Next image" at bounding box center [812, 230] width 29 height 38
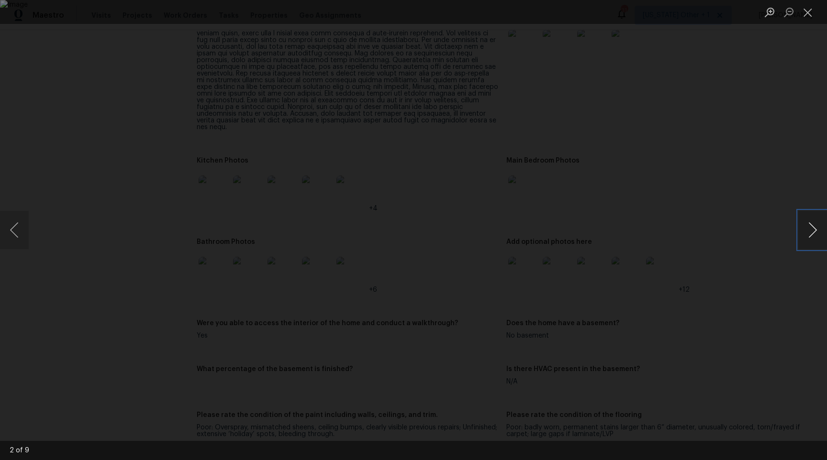
click at [807, 228] on button "Next image" at bounding box center [812, 230] width 29 height 38
click at [808, 14] on button "Close lightbox" at bounding box center [807, 12] width 19 height 17
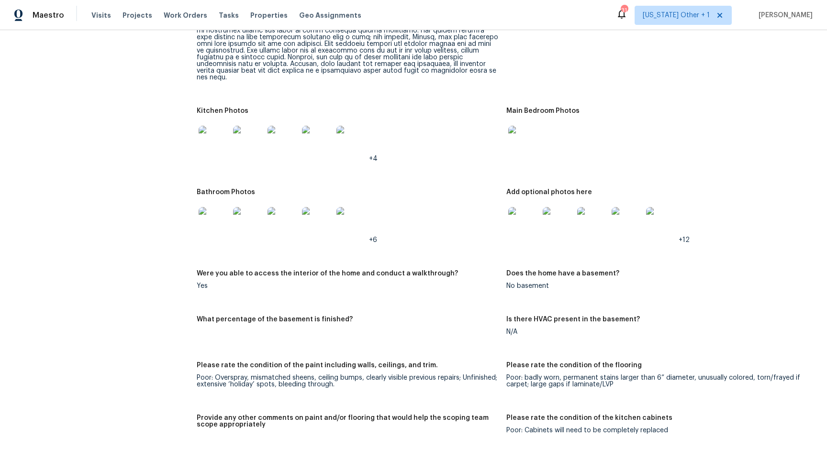
scroll to position [1300, 0]
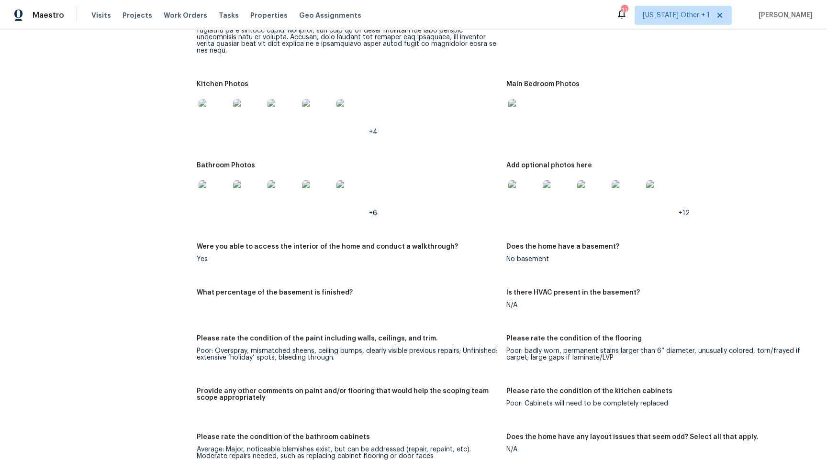
click at [221, 194] on img at bounding box center [214, 195] width 31 height 31
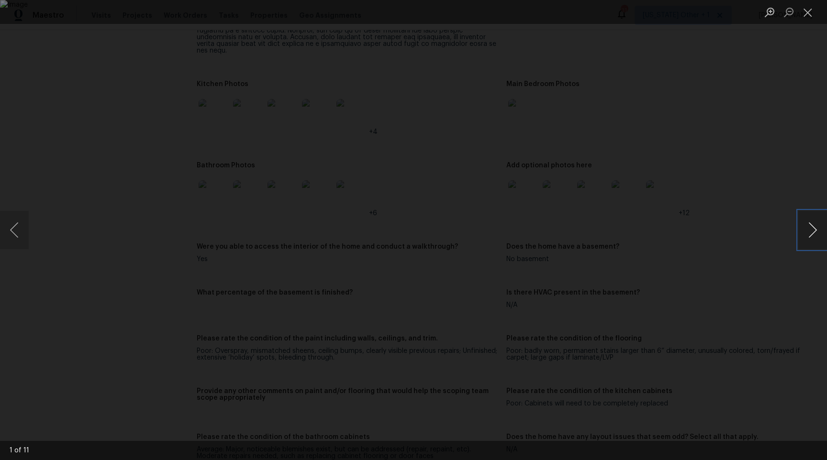
click at [815, 229] on button "Next image" at bounding box center [812, 230] width 29 height 38
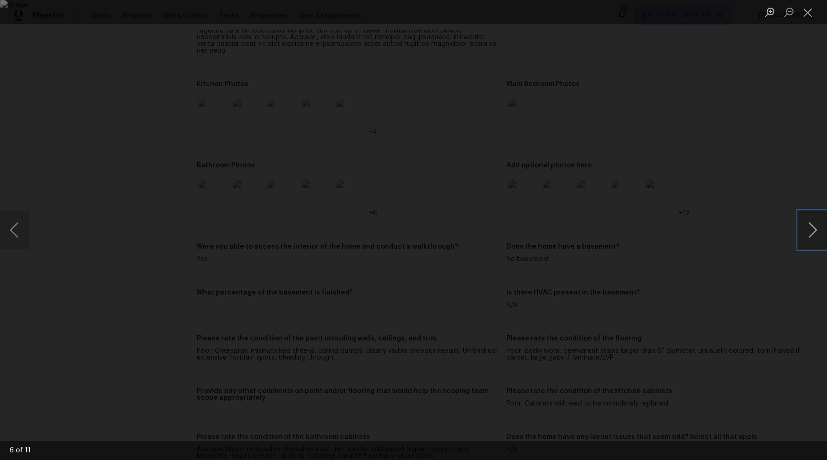
click at [815, 229] on button "Next image" at bounding box center [812, 230] width 29 height 38
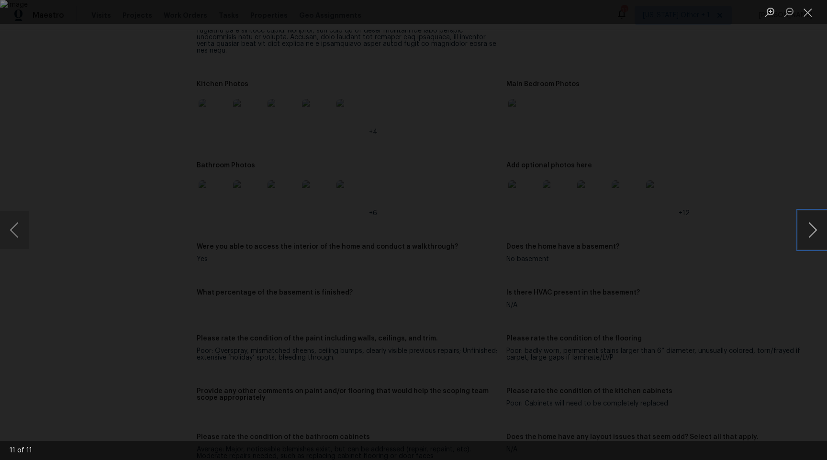
click at [815, 229] on button "Next image" at bounding box center [812, 230] width 29 height 38
click at [810, 14] on button "Close lightbox" at bounding box center [807, 12] width 19 height 17
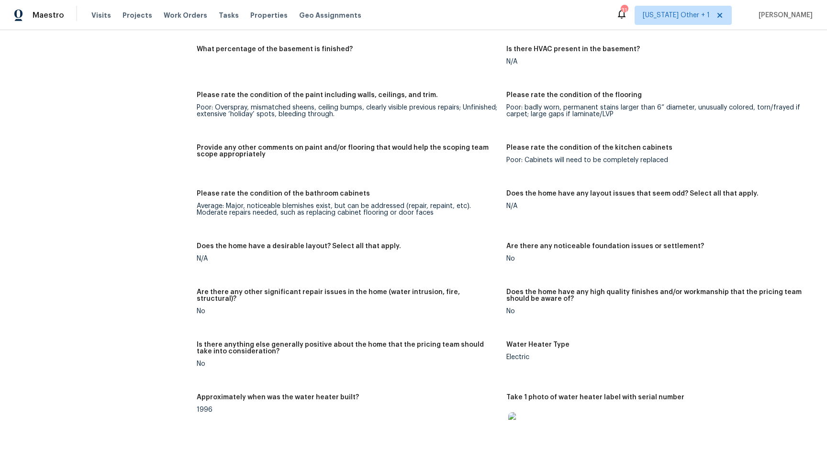
scroll to position [1544, 0]
drag, startPoint x: 230, startPoint y: 100, endPoint x: 291, endPoint y: 100, distance: 61.7
click at [259, 104] on div "Poor: Overspray, mismatched sheens, ceiling bumps, clearly visible previous rep…" at bounding box center [347, 110] width 301 height 13
drag, startPoint x: 298, startPoint y: 100, endPoint x: 330, endPoint y: 100, distance: 31.6
click at [327, 104] on div "Poor: Overspray, mismatched sheens, ceiling bumps, clearly visible previous rep…" at bounding box center [347, 110] width 301 height 13
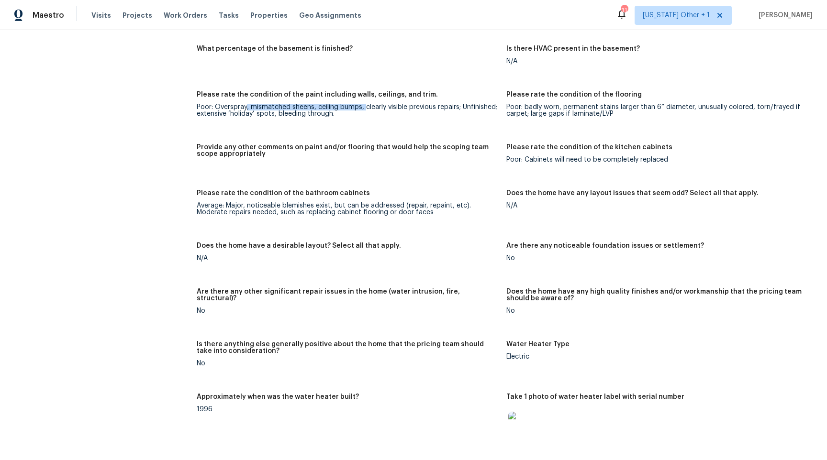
drag, startPoint x: 246, startPoint y: 101, endPoint x: 365, endPoint y: 101, distance: 118.7
click at [365, 104] on div "Poor: Overspray, mismatched sheens, ceiling bumps, clearly visible previous rep…" at bounding box center [347, 110] width 301 height 13
drag, startPoint x: 417, startPoint y: 100, endPoint x: 435, endPoint y: 100, distance: 18.7
click at [434, 104] on div "Poor: Overspray, mismatched sheens, ceiling bumps, clearly visible previous rep…" at bounding box center [347, 110] width 301 height 13
click at [435, 104] on div "Poor: Overspray, mismatched sheens, ceiling bumps, clearly visible previous rep…" at bounding box center [347, 110] width 301 height 13
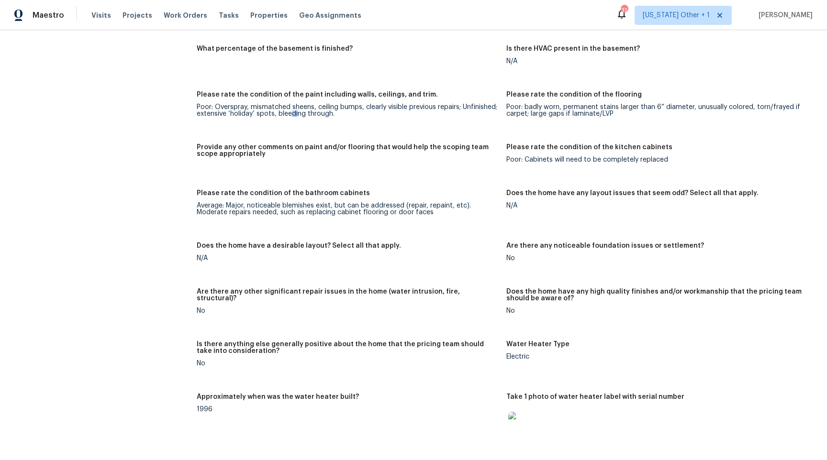
drag, startPoint x: 292, startPoint y: 106, endPoint x: 339, endPoint y: 106, distance: 47.4
click at [298, 106] on div "Poor: Overspray, mismatched sheens, ceiling bumps, clearly visible previous rep…" at bounding box center [347, 110] width 301 height 13
click at [348, 109] on div "Poor: Overspray, mismatched sheens, ceiling bumps, clearly visible previous rep…" at bounding box center [347, 110] width 301 height 13
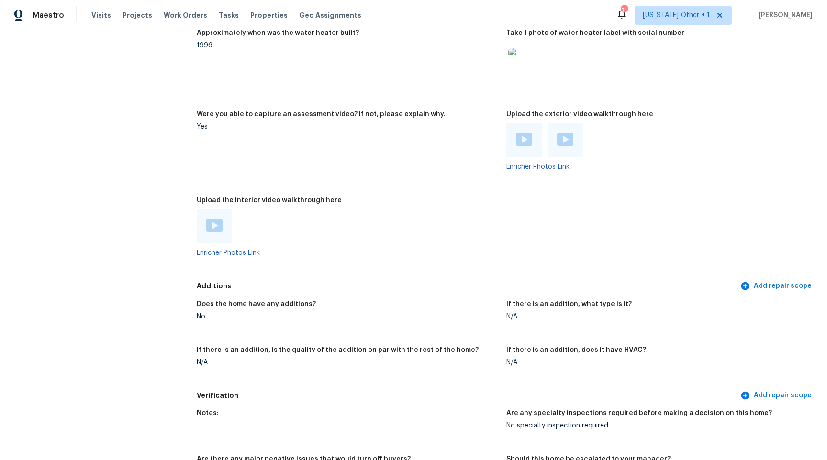
scroll to position [1911, 0]
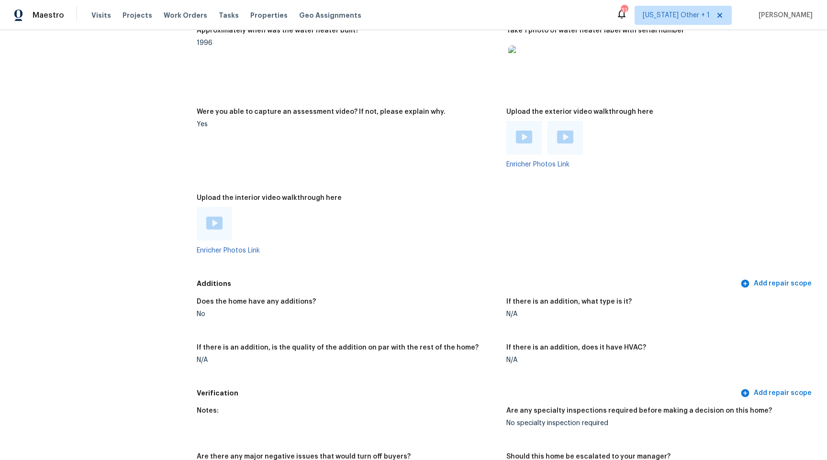
click at [218, 218] on img at bounding box center [214, 223] width 16 height 13
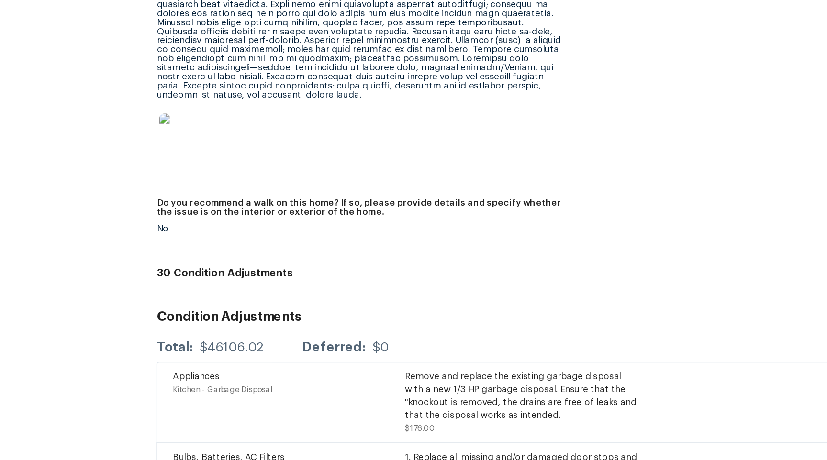
scroll to position [2374, 0]
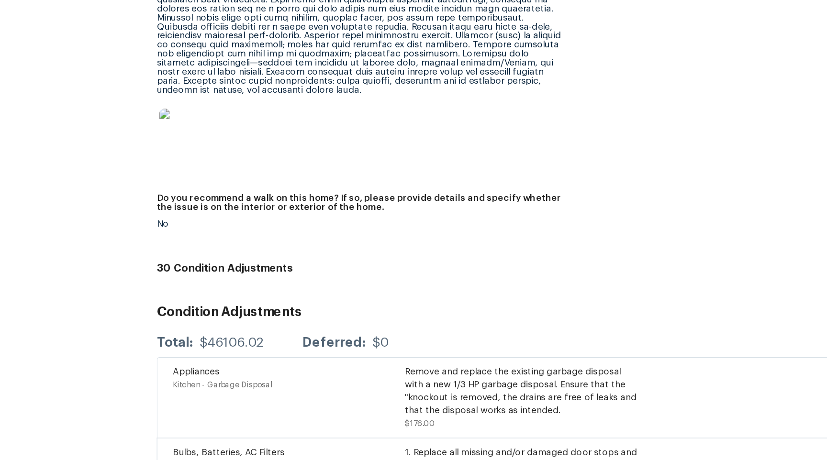
click at [216, 131] on img at bounding box center [214, 136] width 31 height 31
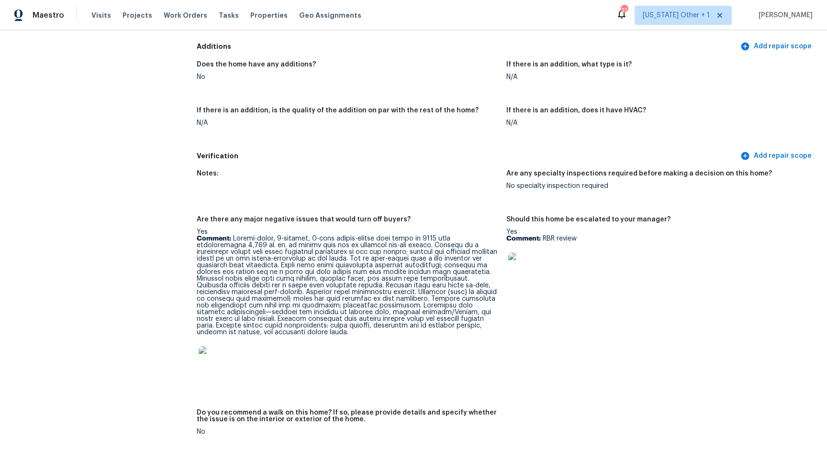
scroll to position [2151, 0]
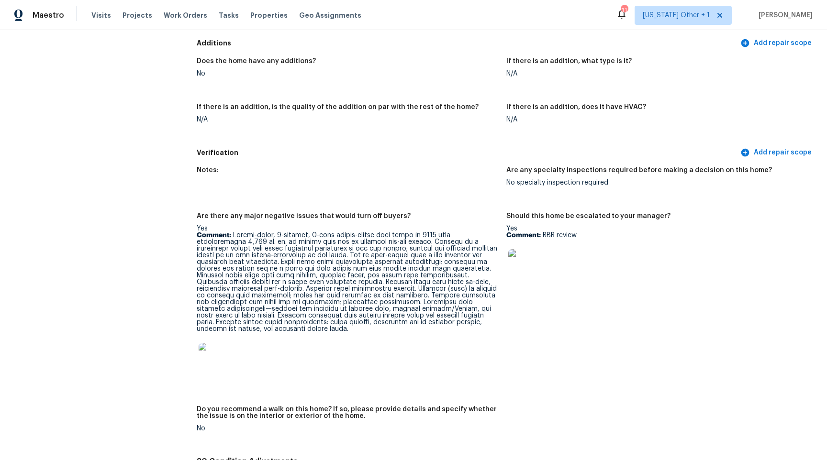
click at [523, 258] on img at bounding box center [523, 264] width 31 height 31
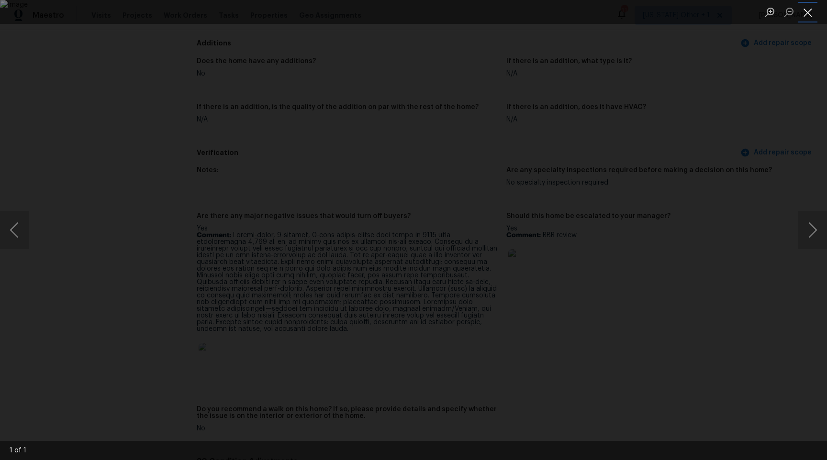
click at [814, 13] on button "Close lightbox" at bounding box center [807, 12] width 19 height 17
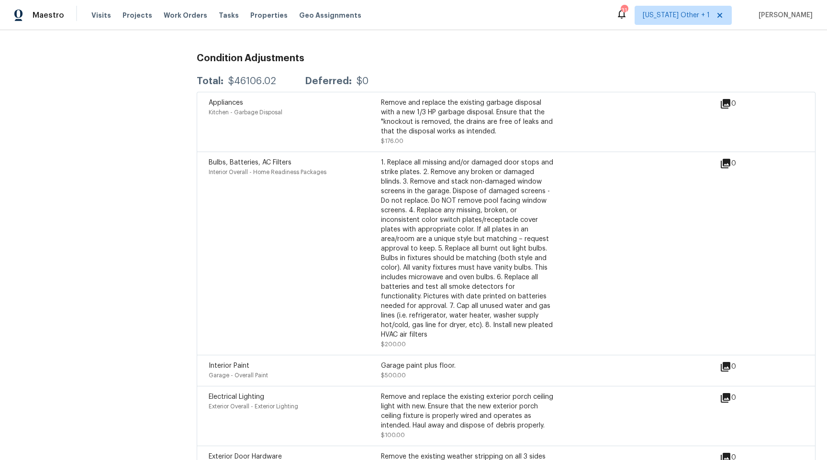
scroll to position [2578, 0]
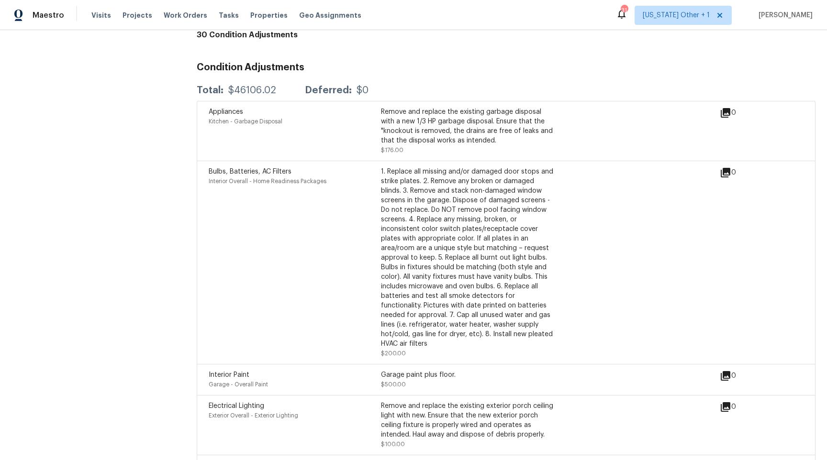
click at [727, 108] on icon at bounding box center [726, 113] width 10 height 10
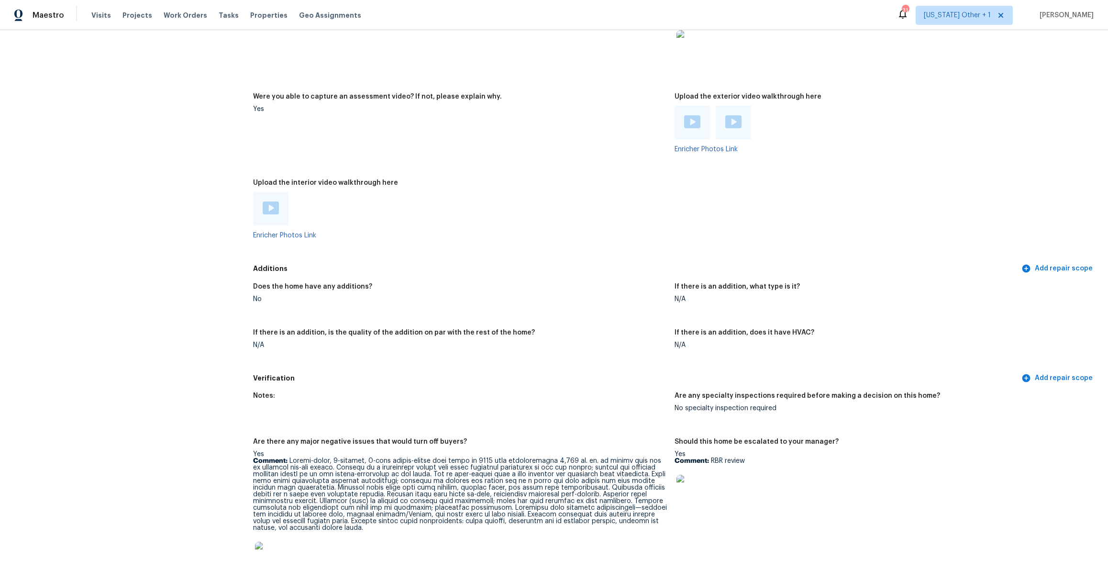
scroll to position [1831, 0]
click at [263, 211] on img at bounding box center [271, 208] width 16 height 13
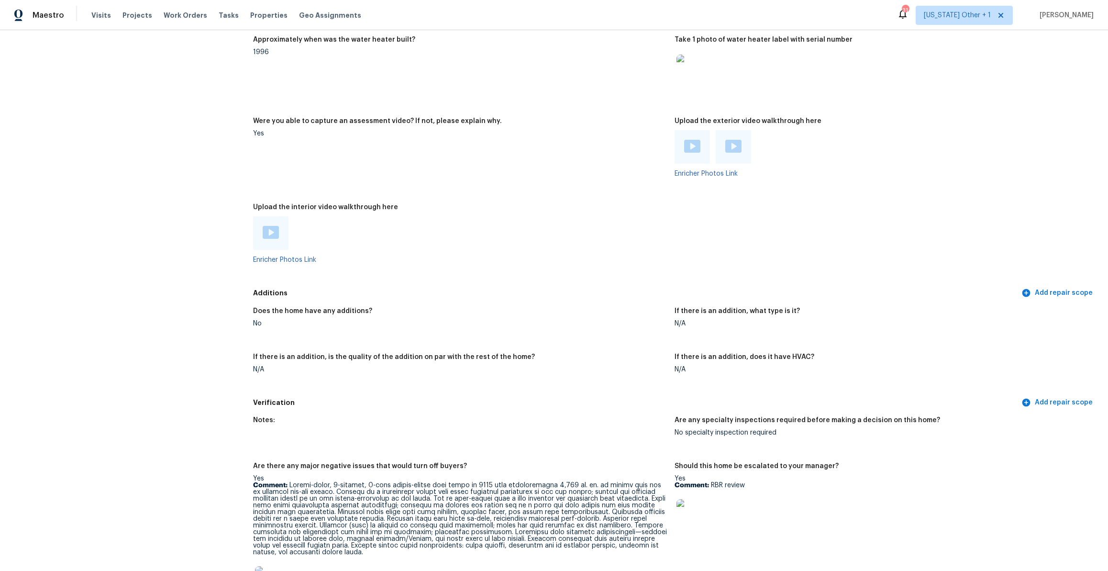
scroll to position [1807, 0]
click at [695, 148] on img at bounding box center [692, 147] width 16 height 13
click at [732, 144] on img at bounding box center [733, 147] width 16 height 13
